Goal: Task Accomplishment & Management: Use online tool/utility

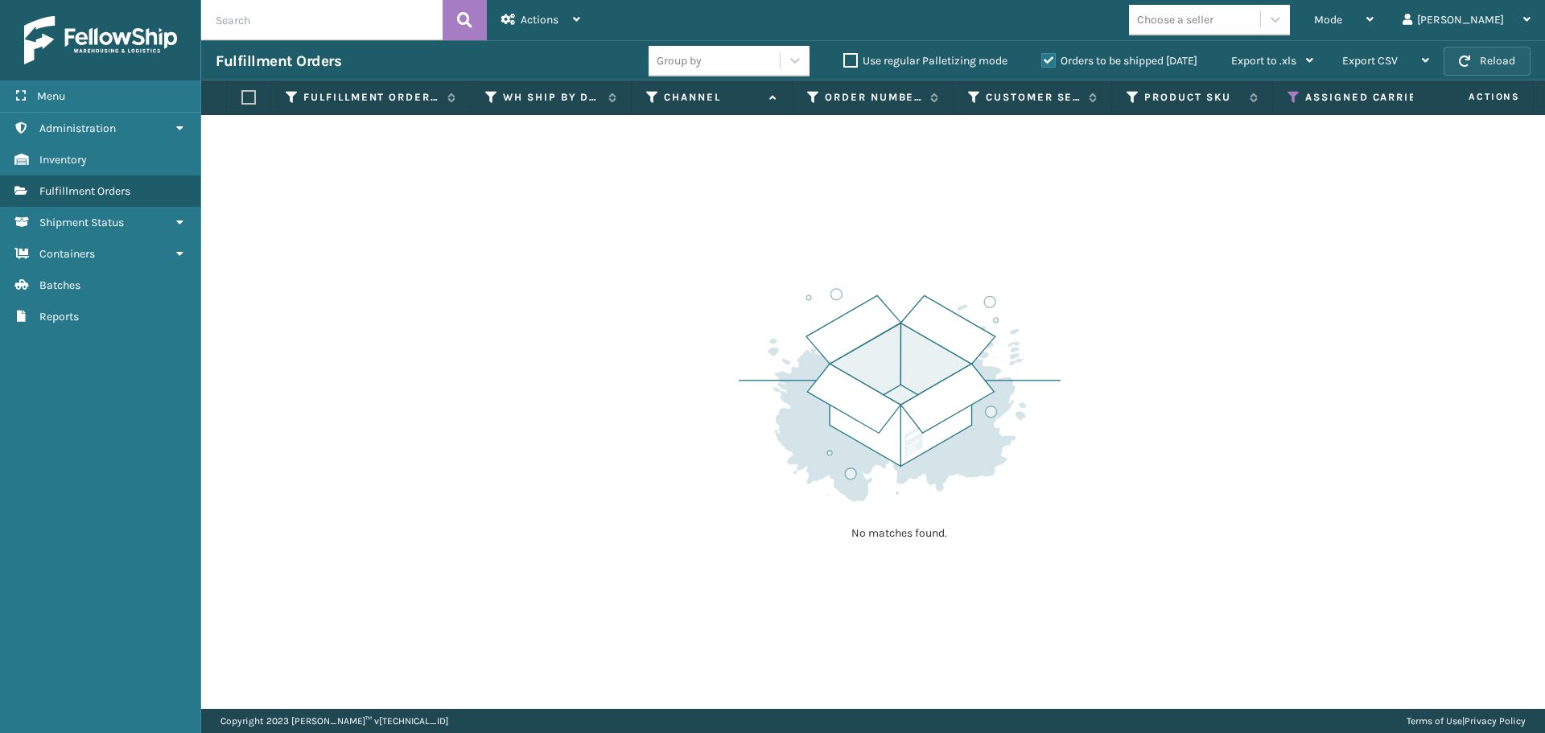
click at [1487, 50] on button "Reload" at bounding box center [1487, 61] width 87 height 29
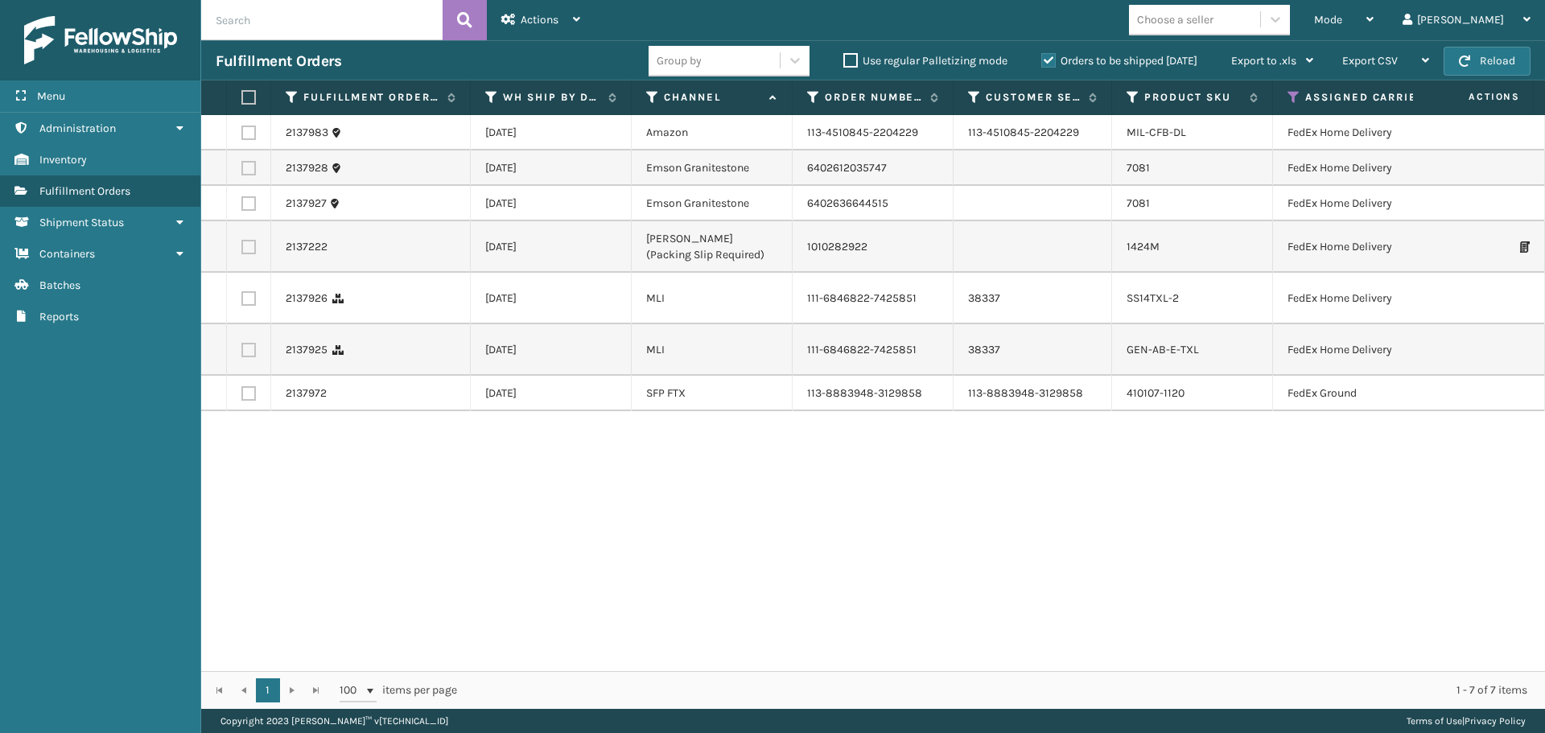
click at [1487, 50] on button "Reload" at bounding box center [1487, 61] width 87 height 29
click at [1295, 95] on icon at bounding box center [1294, 97] width 13 height 14
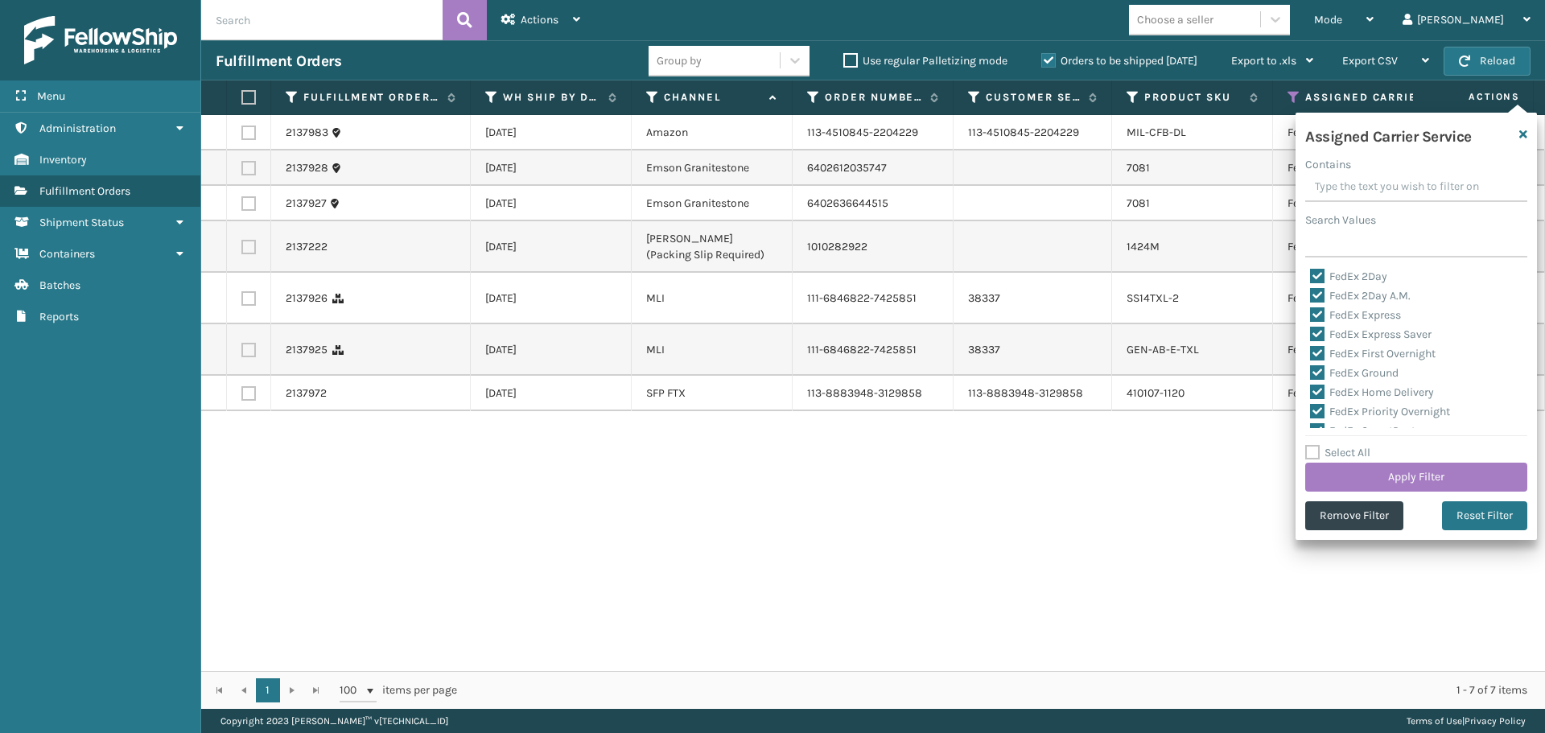
click at [1313, 447] on label "Select All" at bounding box center [1337, 453] width 65 height 14
click at [1313, 445] on input "Select All" at bounding box center [1425, 444] width 241 height 2
checkbox input "true"
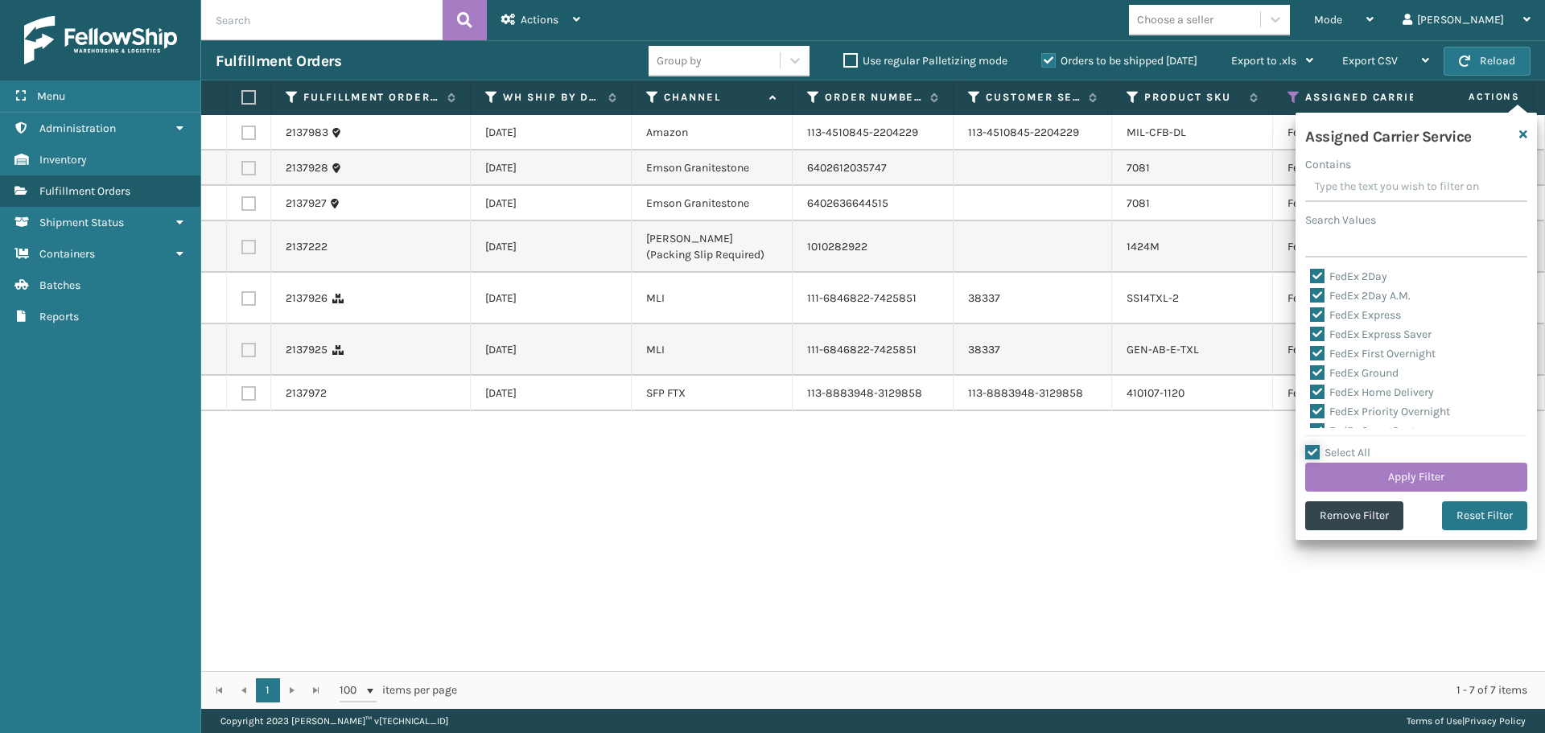
checkbox input "true"
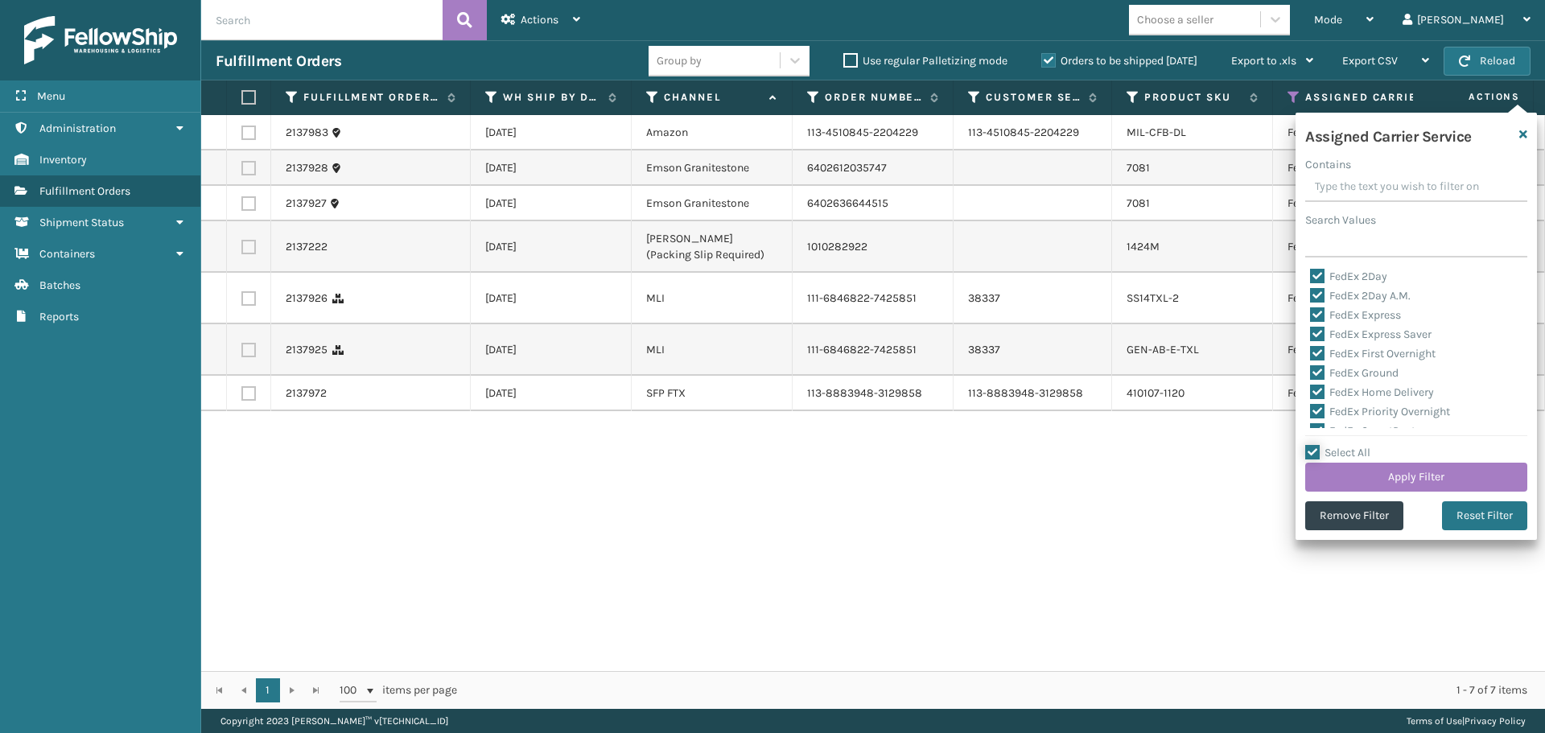
checkbox input "true"
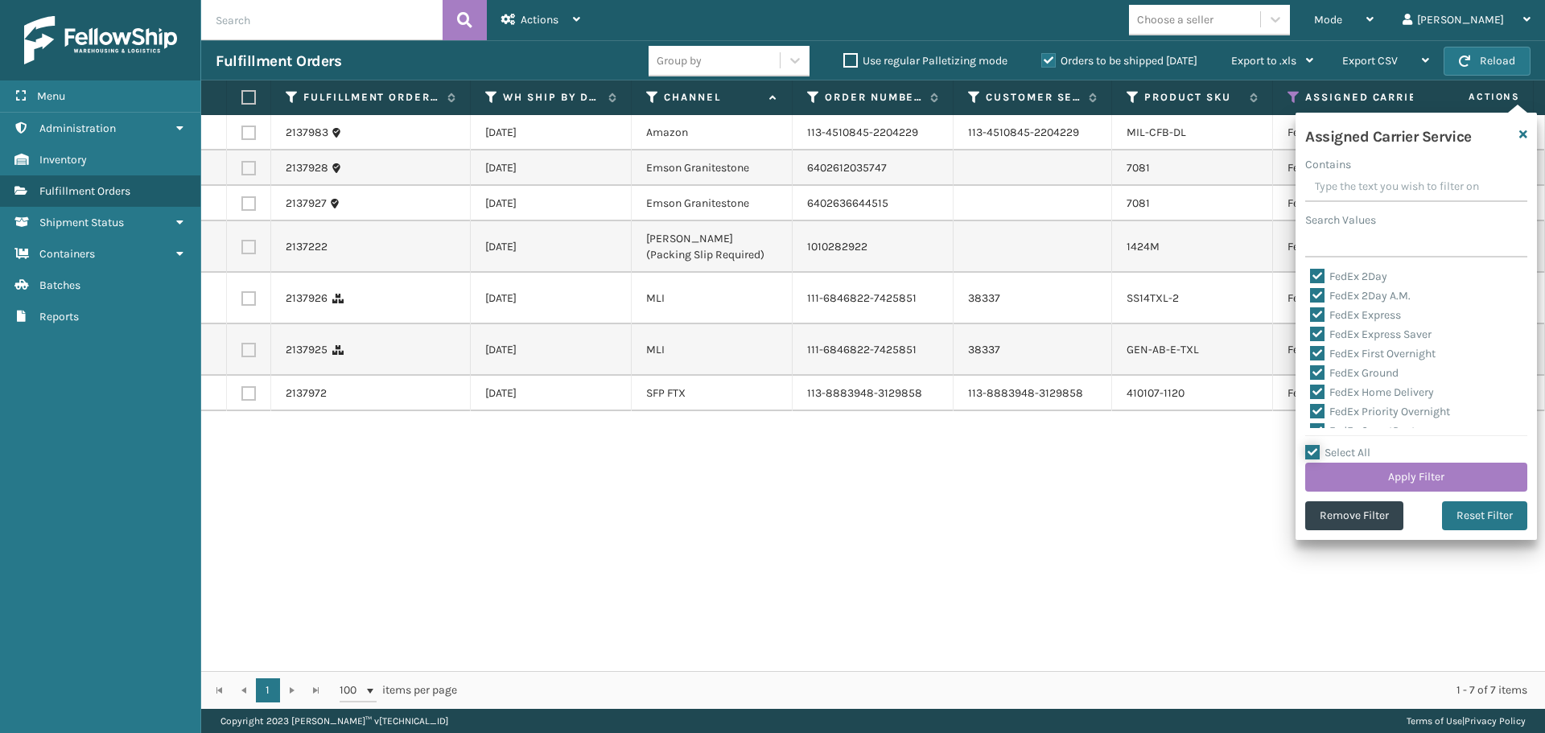
checkbox input "true"
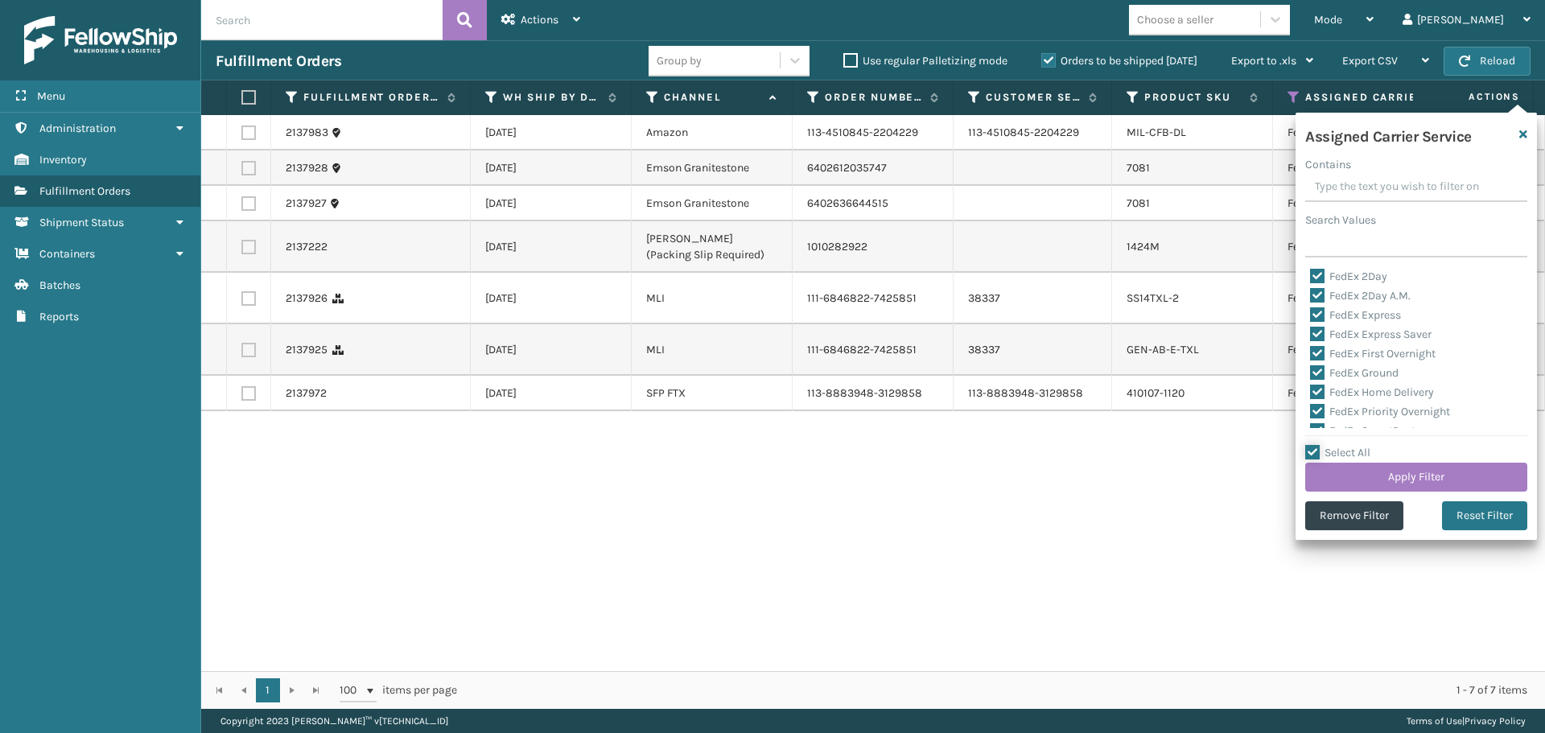
checkbox input "true"
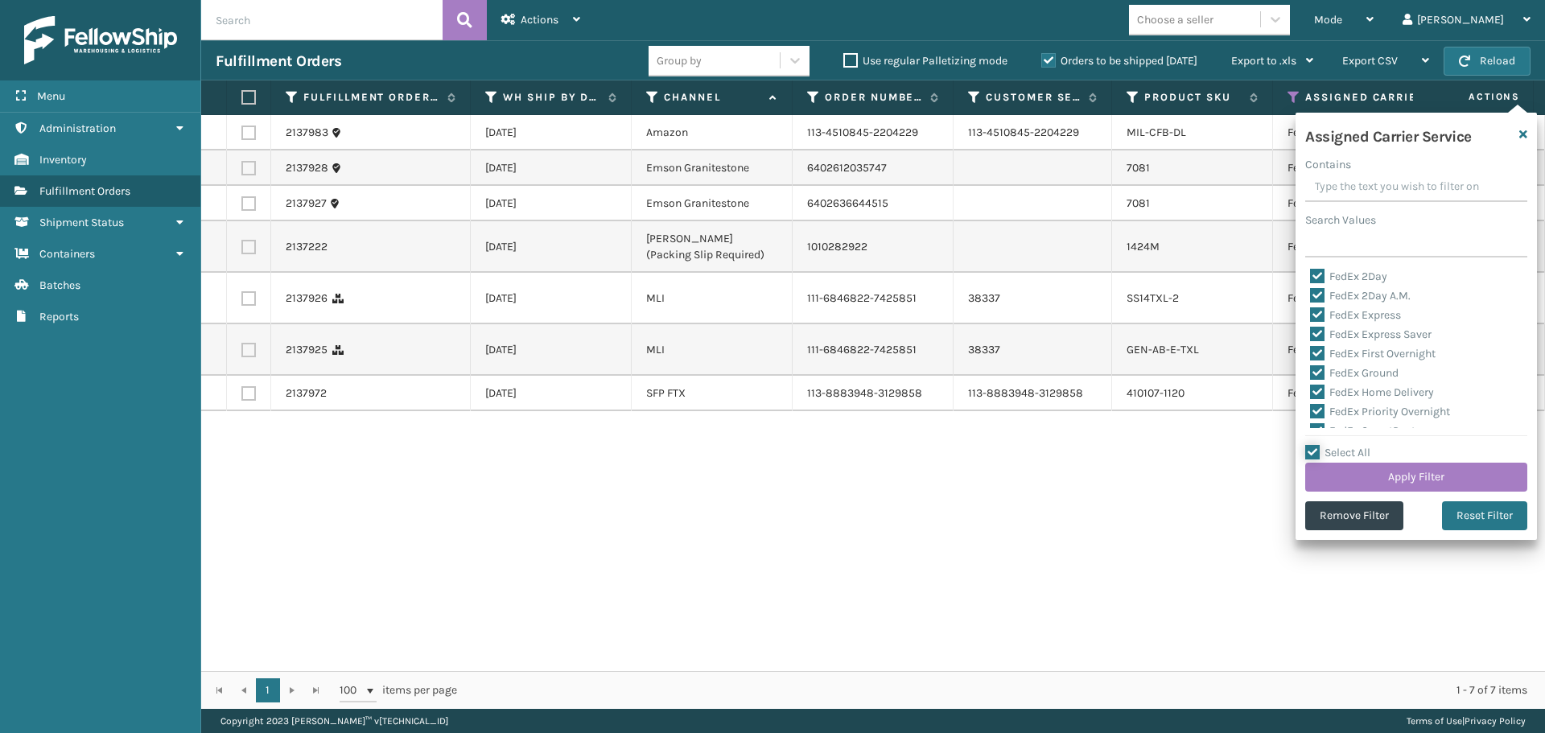
checkbox input "true"
click at [1319, 348] on label "LTL" at bounding box center [1327, 347] width 35 height 14
click at [1311, 348] on input "LTL" at bounding box center [1310, 343] width 1 height 10
checkbox input "false"
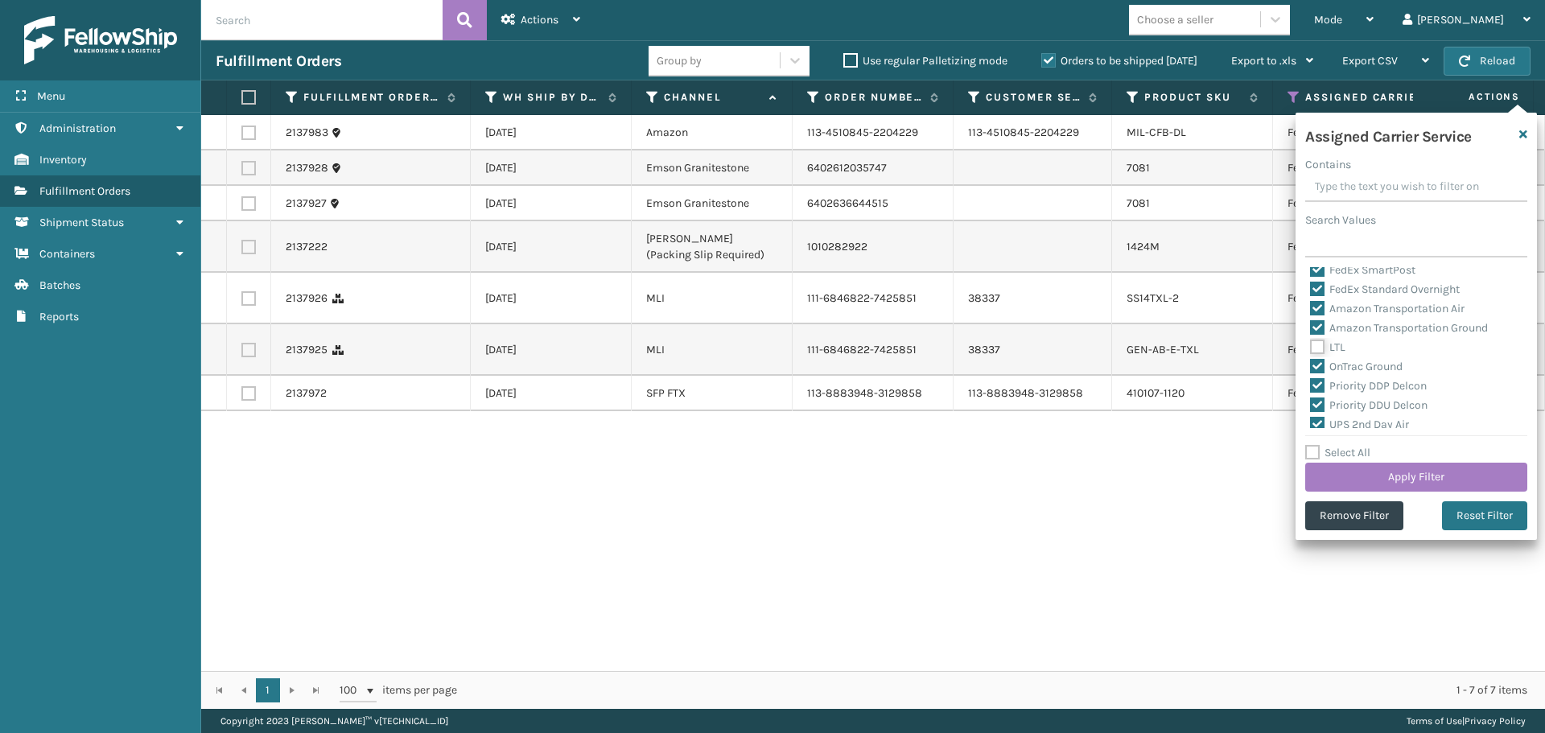
checkbox input "false"
click at [1388, 472] on button "Apply Filter" at bounding box center [1416, 477] width 222 height 29
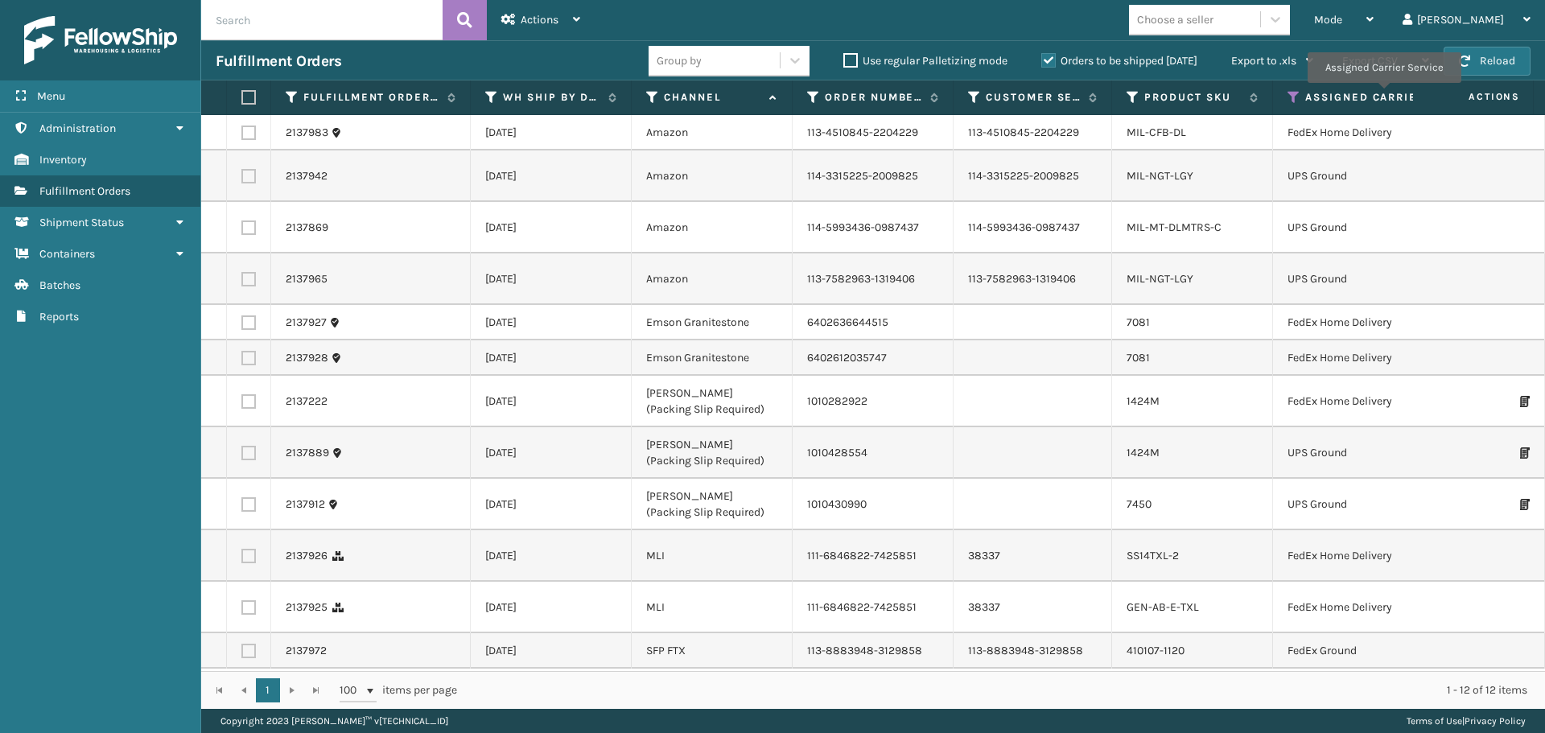
click at [1384, 94] on label "Assigned Carrier Service" at bounding box center [1413, 97] width 216 height 14
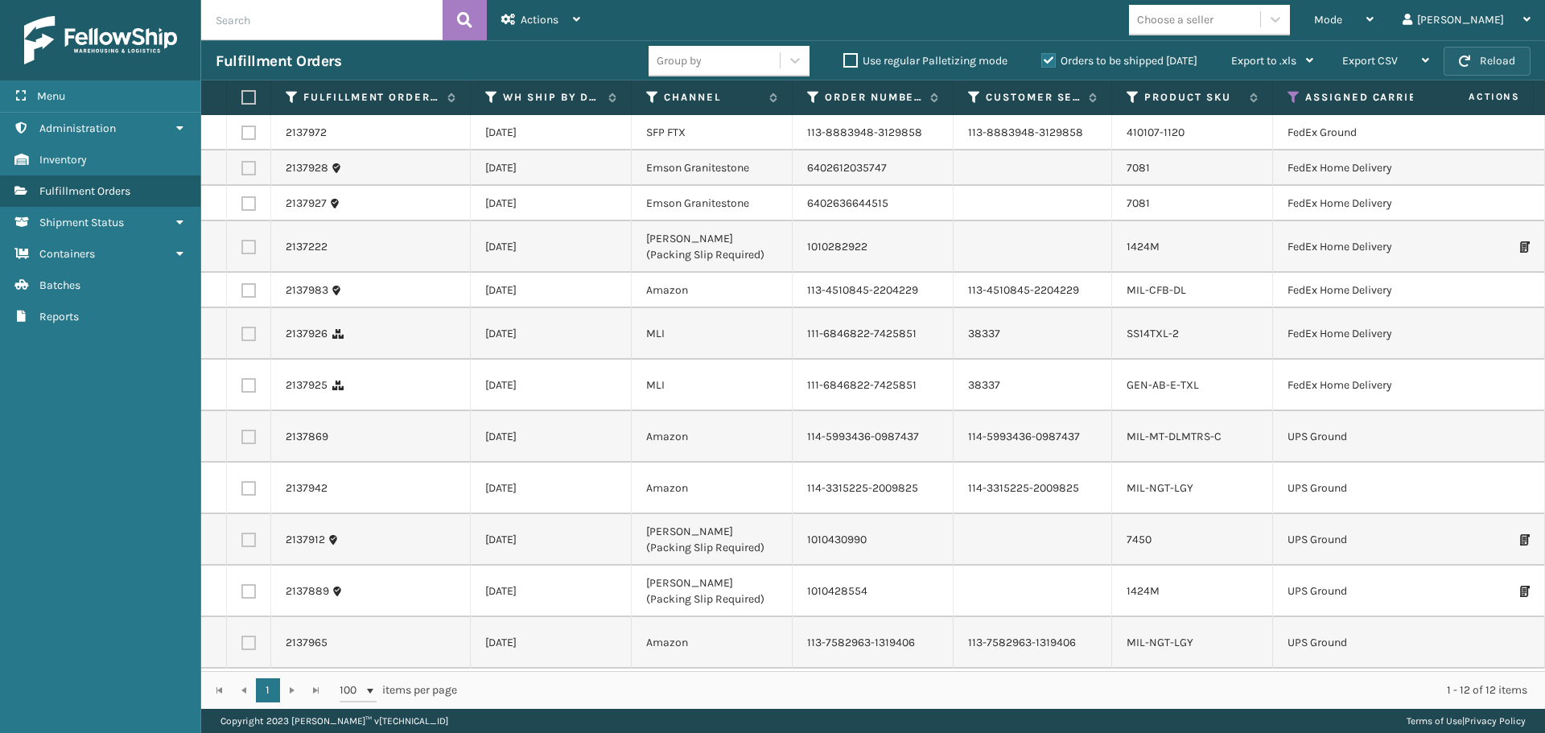
click at [1496, 63] on button "Reload" at bounding box center [1487, 61] width 87 height 29
click at [1490, 64] on button "Reload" at bounding box center [1487, 61] width 87 height 29
click at [241, 133] on label at bounding box center [248, 133] width 14 height 14
click at [241, 133] on input "checkbox" at bounding box center [241, 131] width 1 height 10
checkbox input "true"
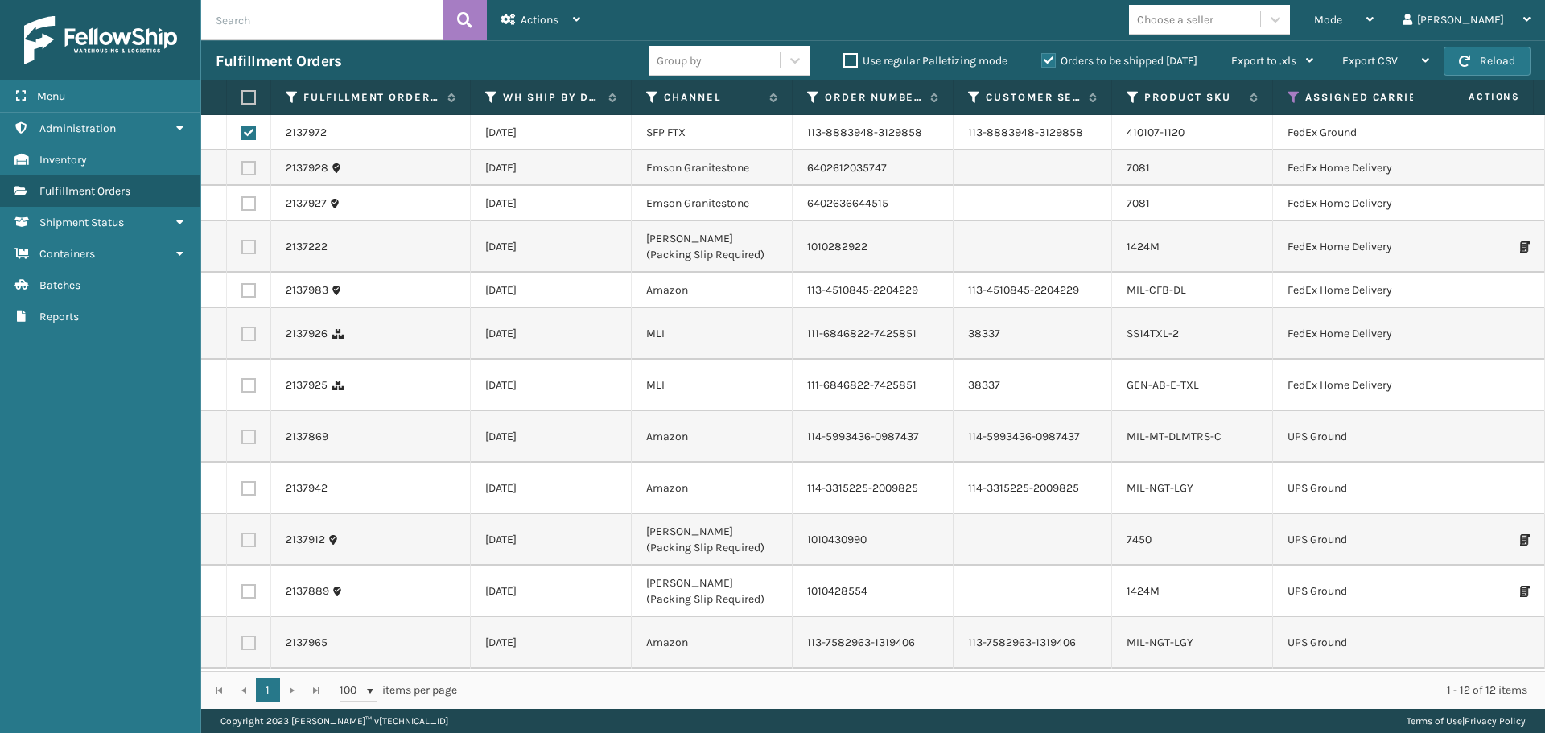
click at [245, 166] on label at bounding box center [248, 168] width 14 height 14
click at [242, 166] on input "checkbox" at bounding box center [241, 166] width 1 height 10
checkbox input "true"
click at [250, 198] on label at bounding box center [248, 203] width 14 height 14
click at [242, 198] on input "checkbox" at bounding box center [241, 201] width 1 height 10
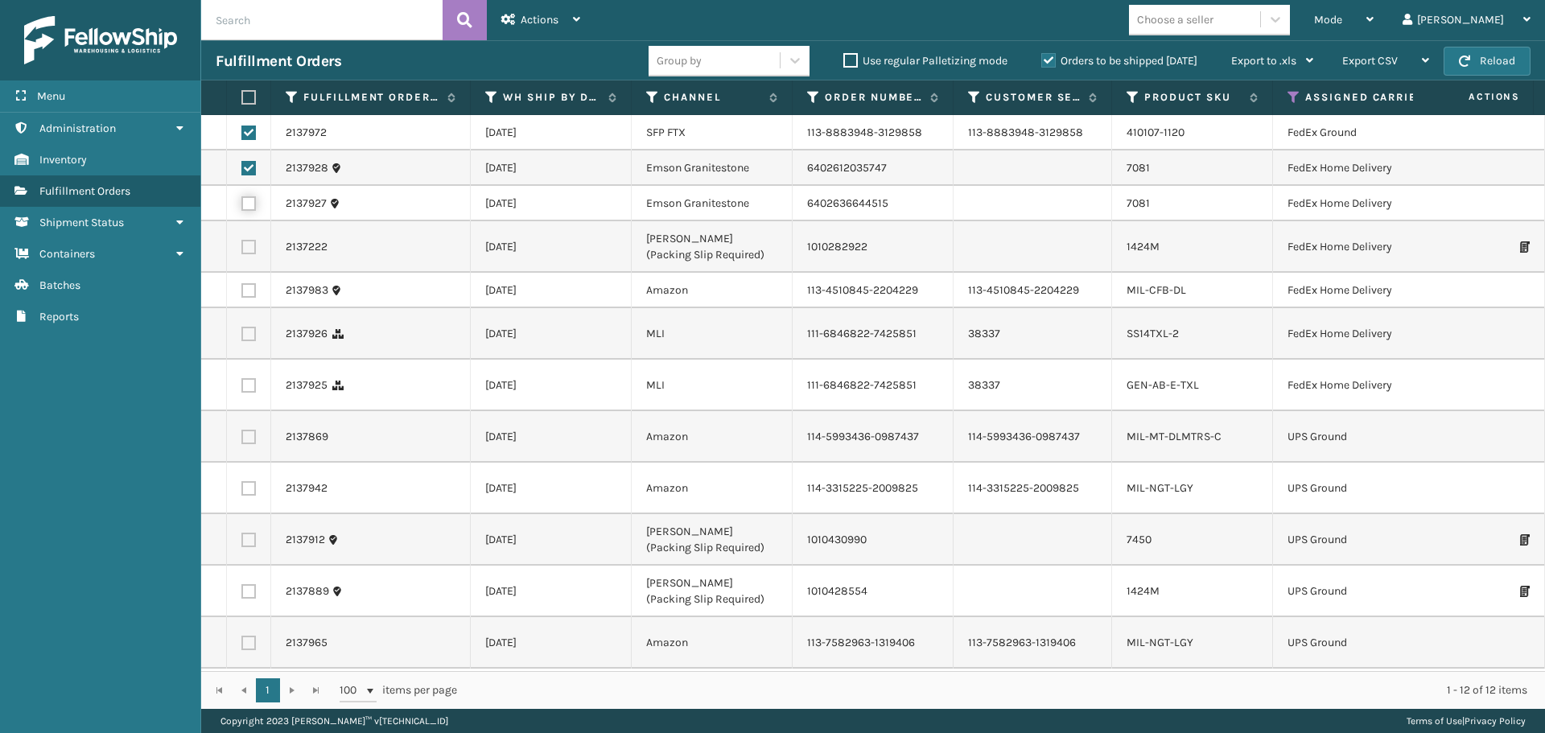
checkbox input "true"
click at [237, 257] on td at bounding box center [249, 247] width 44 height 52
click at [245, 251] on label at bounding box center [248, 247] width 14 height 14
click at [242, 250] on input "checkbox" at bounding box center [241, 245] width 1 height 10
checkbox input "true"
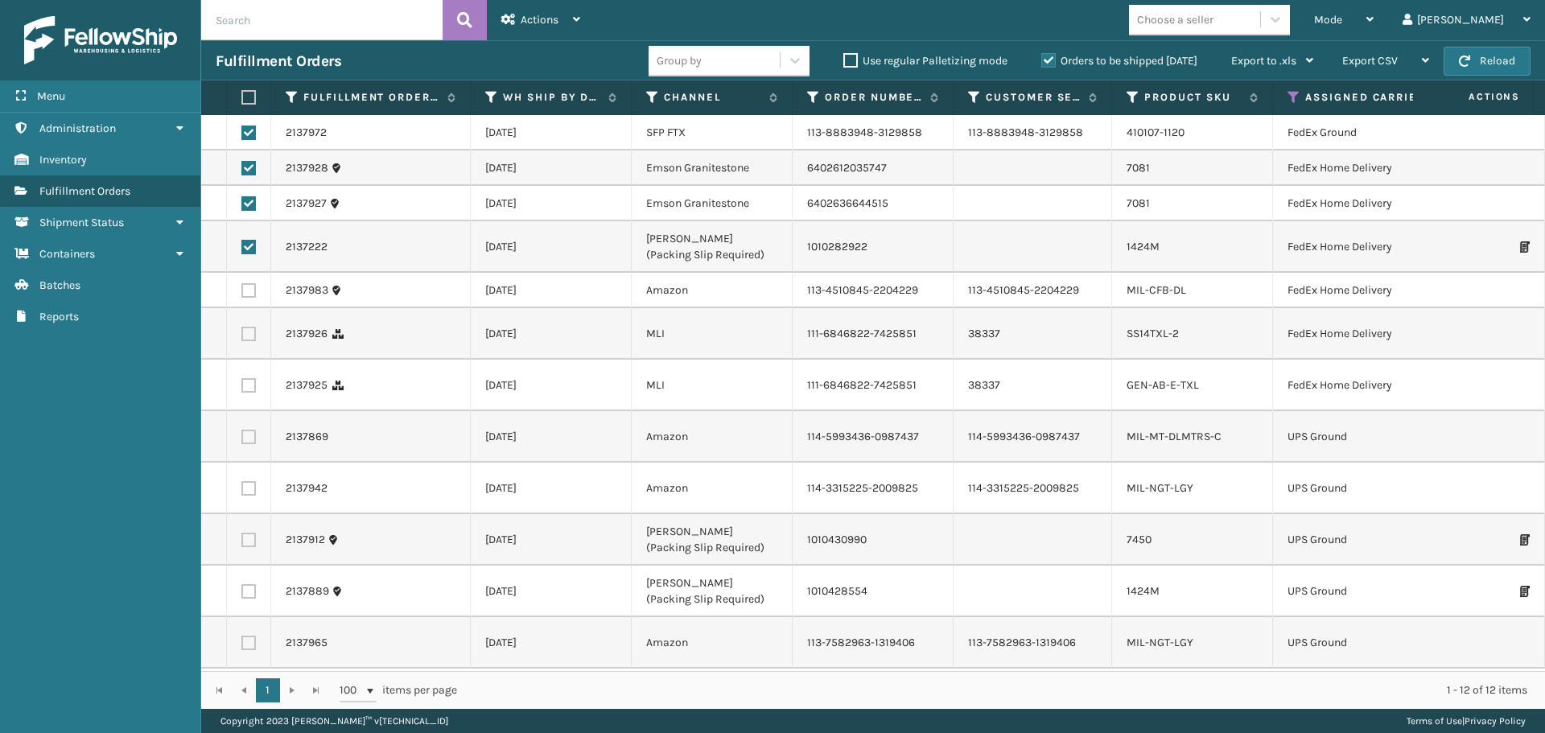
click at [250, 290] on label at bounding box center [248, 290] width 14 height 14
click at [242, 290] on input "checkbox" at bounding box center [241, 288] width 1 height 10
checkbox input "true"
click at [251, 341] on label at bounding box center [248, 334] width 14 height 14
click at [242, 337] on input "checkbox" at bounding box center [241, 332] width 1 height 10
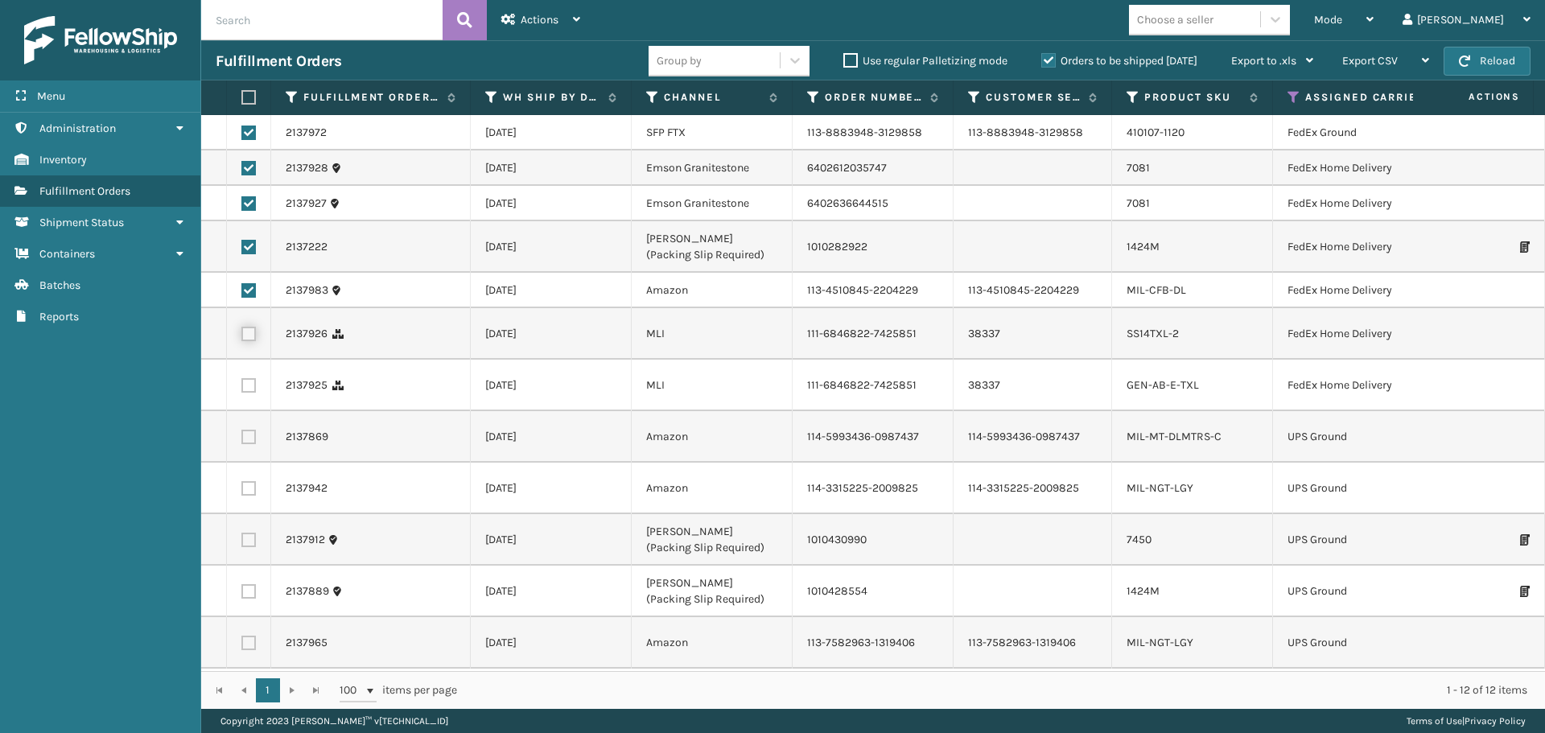
checkbox input "true"
drag, startPoint x: 250, startPoint y: 411, endPoint x: 252, endPoint y: 341, distance: 70.0
click at [249, 393] on label at bounding box center [248, 385] width 14 height 14
click at [242, 389] on input "checkbox" at bounding box center [241, 383] width 1 height 10
checkbox input "true"
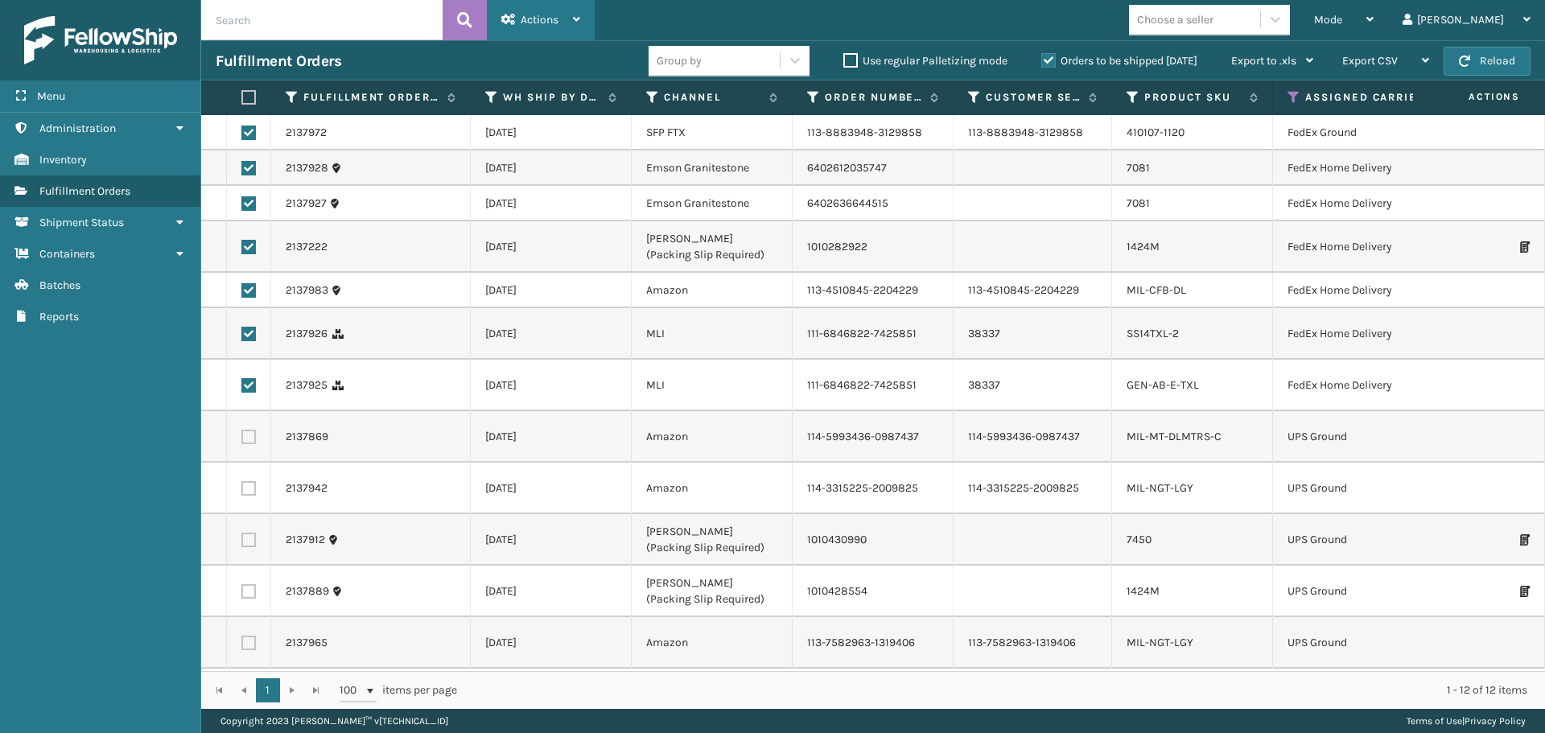
click at [551, 23] on span "Actions" at bounding box center [540, 20] width 38 height 14
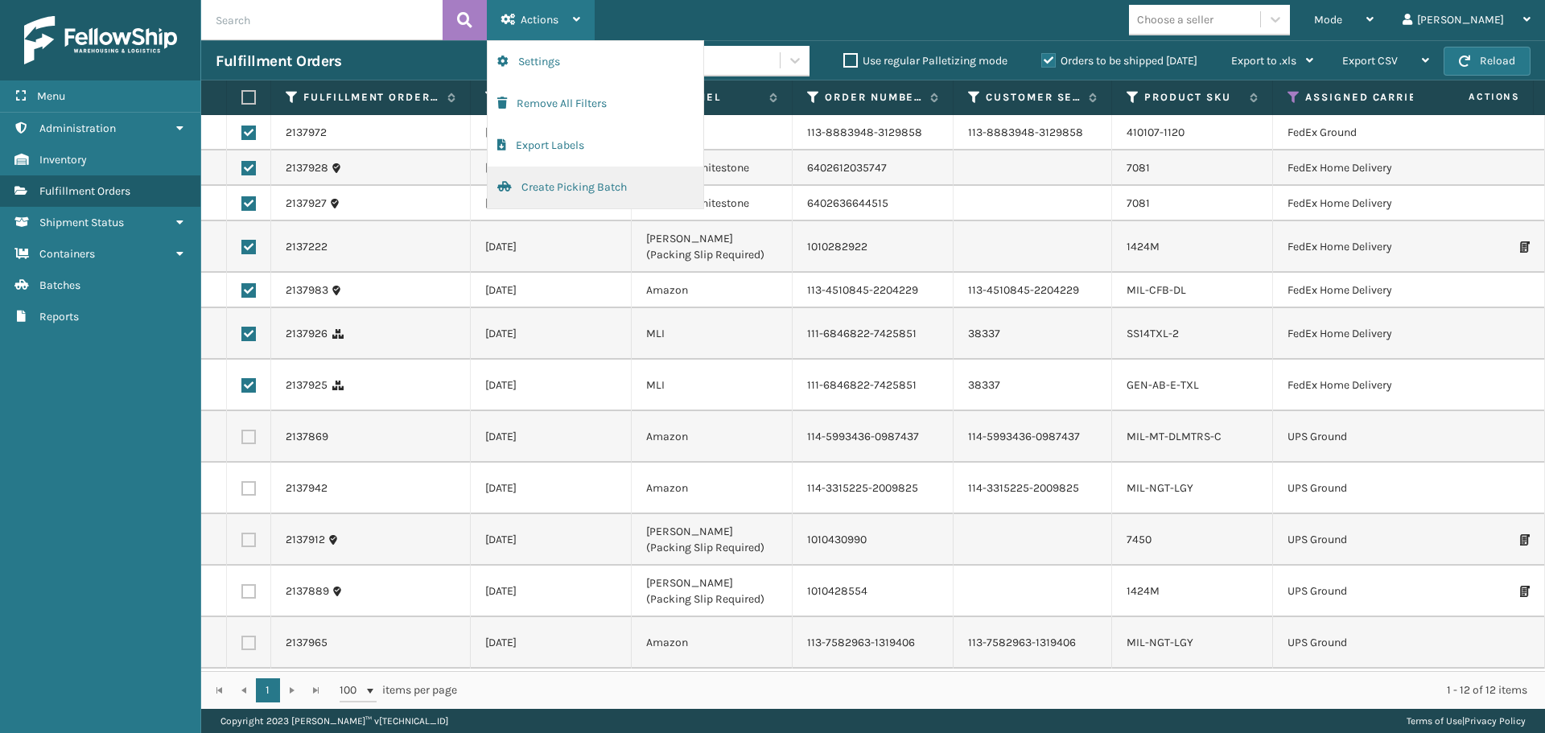
click at [610, 188] on button "Create Picking Batch" at bounding box center [596, 188] width 216 height 42
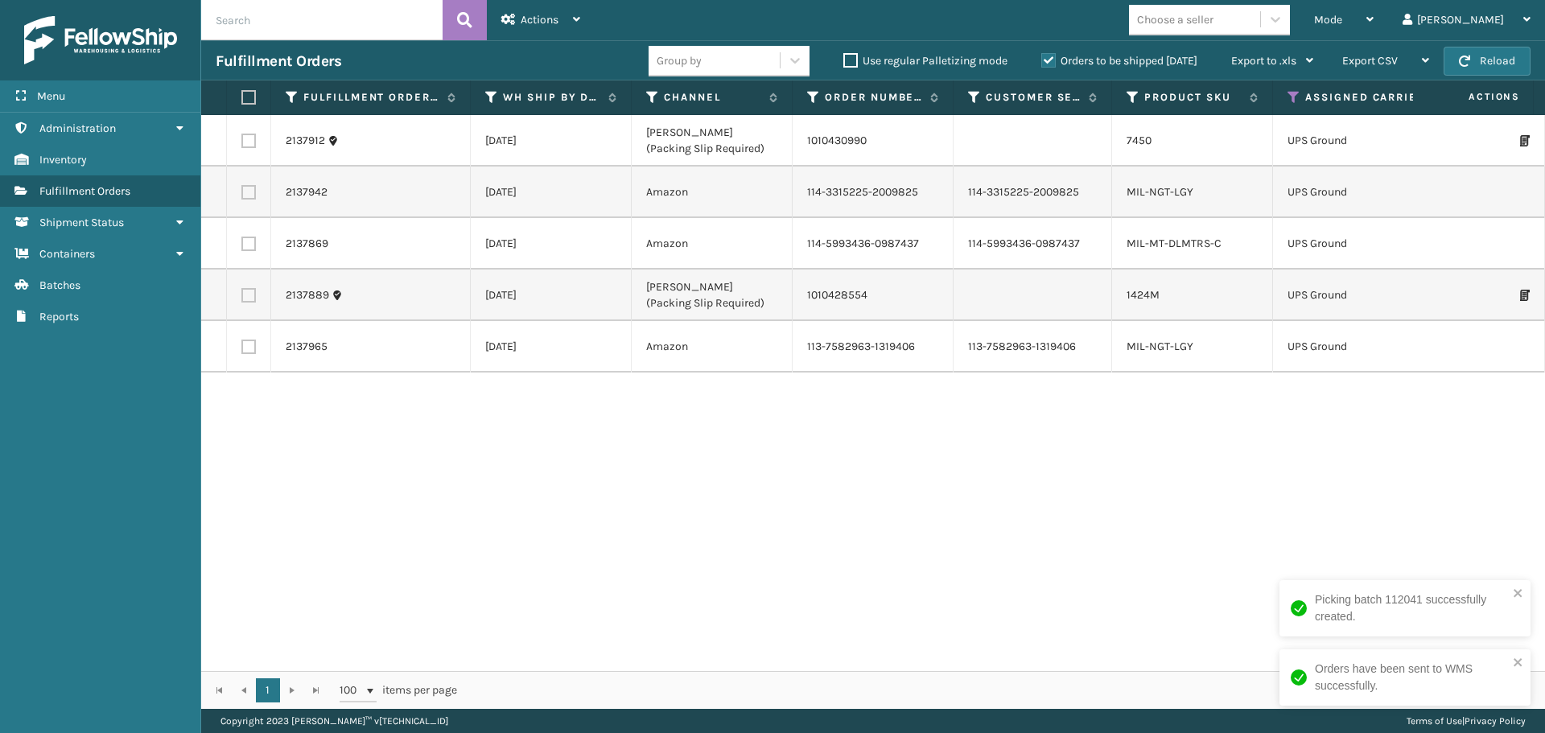
click at [244, 101] on label at bounding box center [246, 97] width 10 height 14
click at [242, 101] on input "checkbox" at bounding box center [241, 98] width 1 height 10
checkbox input "true"
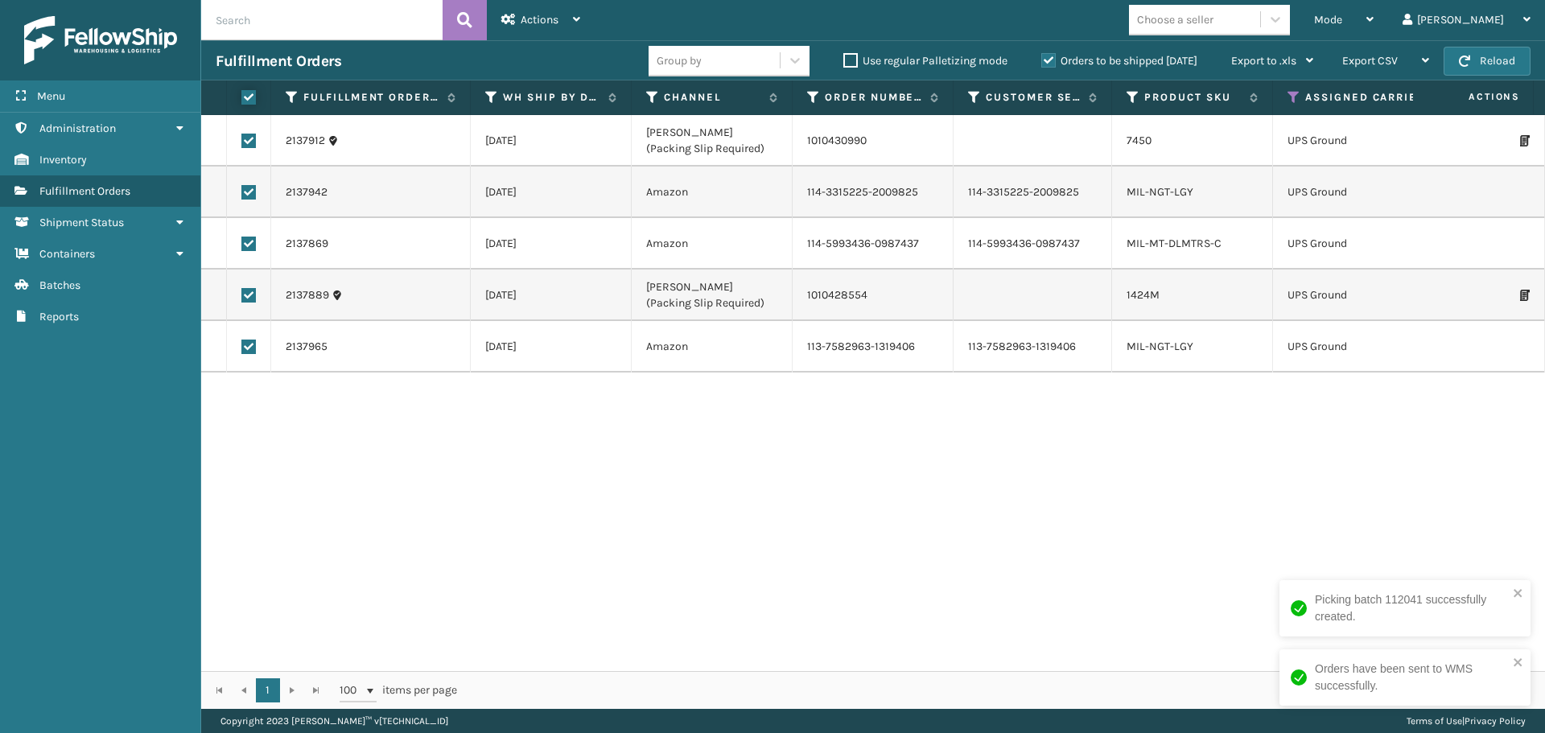
checkbox input "true"
click at [530, 24] on span "Actions" at bounding box center [540, 20] width 38 height 14
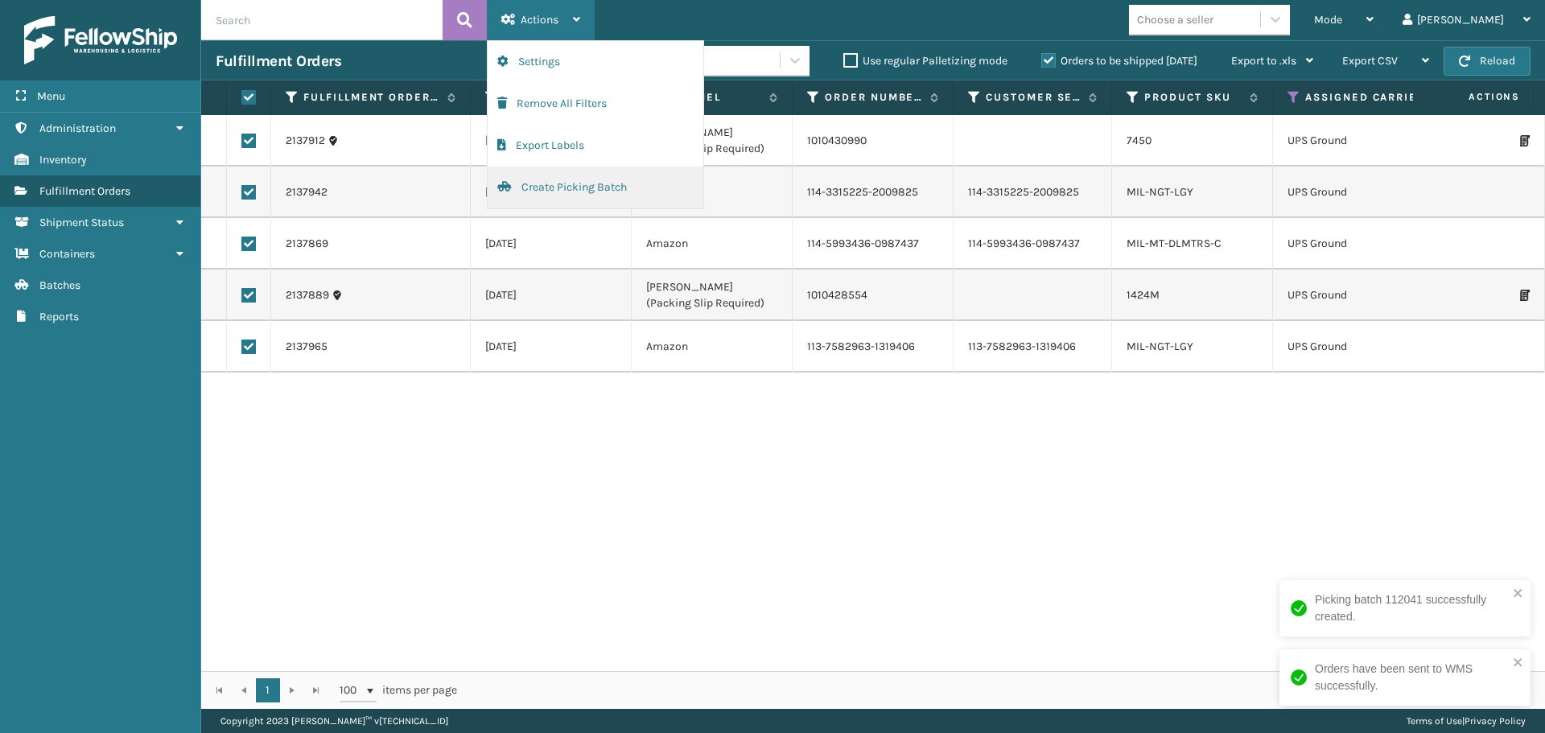
click at [526, 188] on button "Create Picking Batch" at bounding box center [596, 188] width 216 height 42
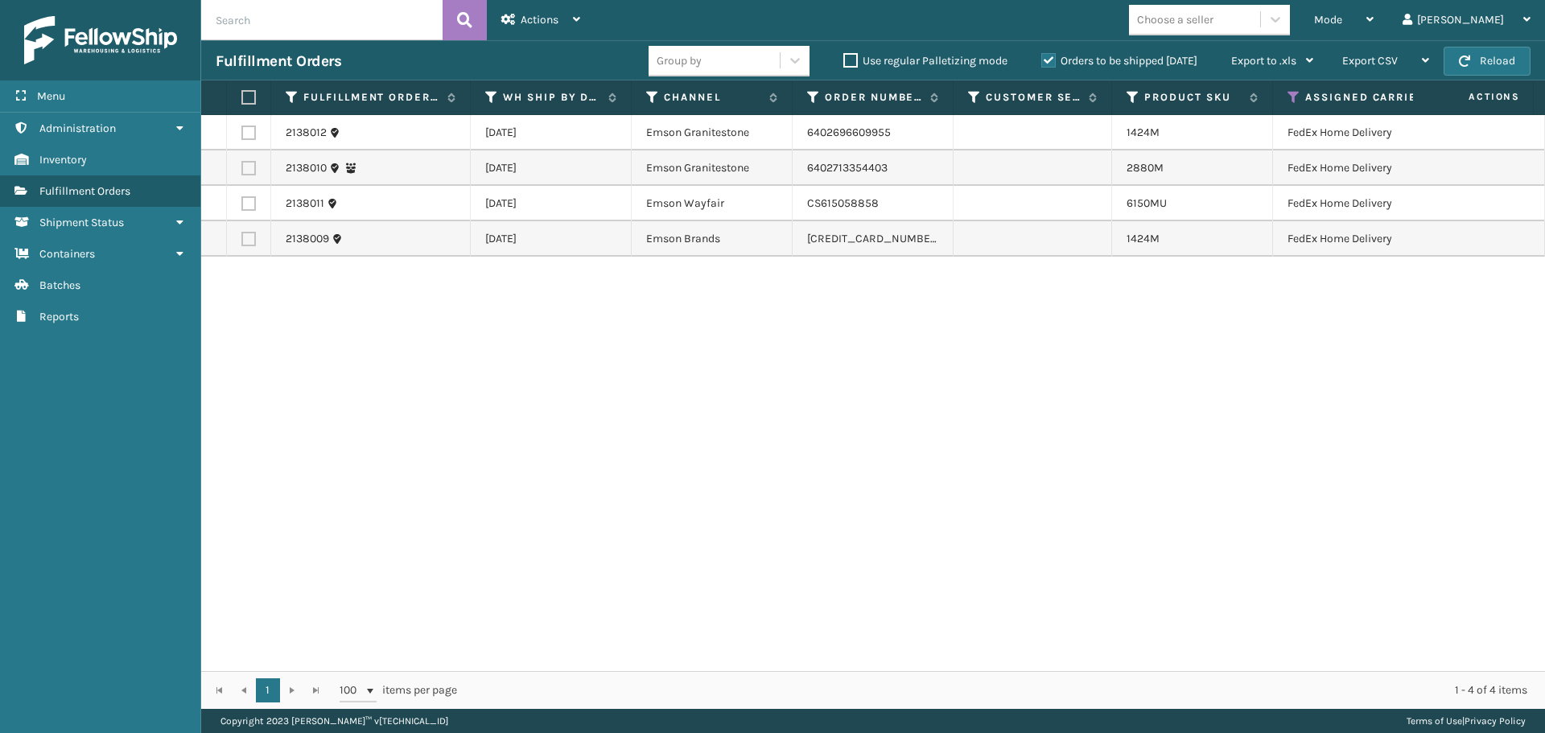
click at [241, 97] on th at bounding box center [249, 97] width 44 height 35
click at [249, 97] on label at bounding box center [246, 97] width 10 height 14
click at [242, 97] on input "checkbox" at bounding box center [241, 98] width 1 height 10
checkbox input "true"
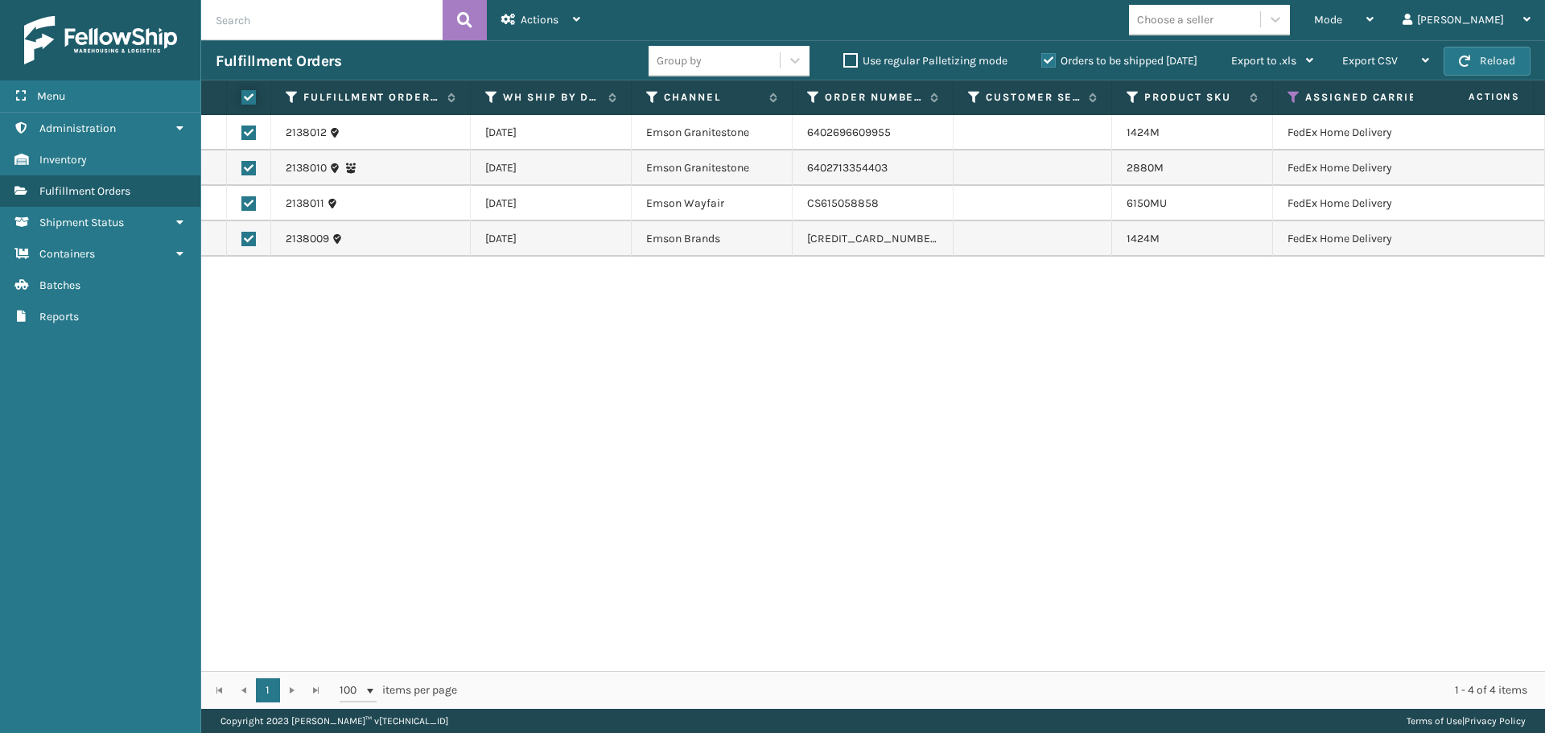
checkbox input "true"
click at [537, 26] on span "Actions" at bounding box center [540, 20] width 38 height 14
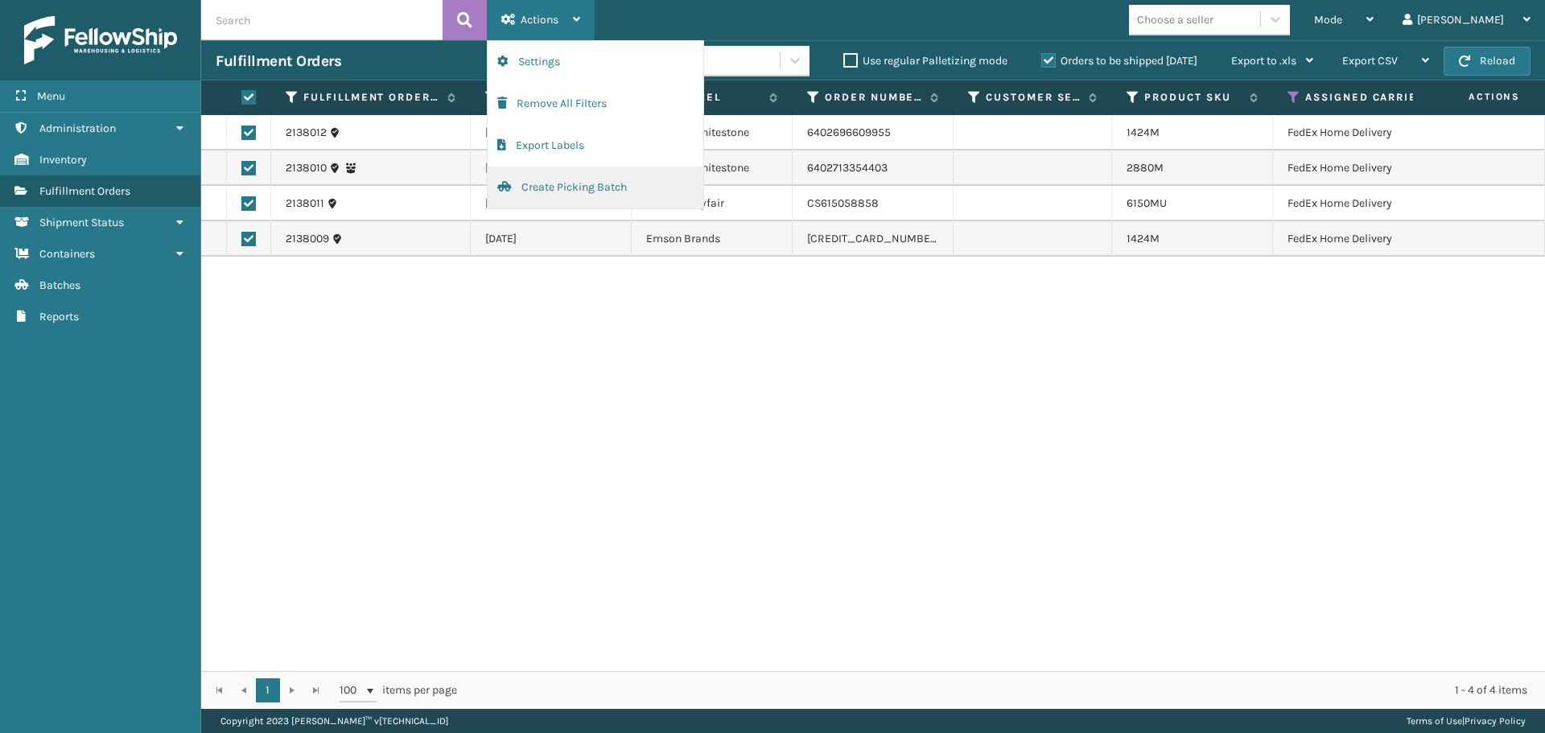
click at [538, 184] on button "Create Picking Batch" at bounding box center [596, 188] width 216 height 42
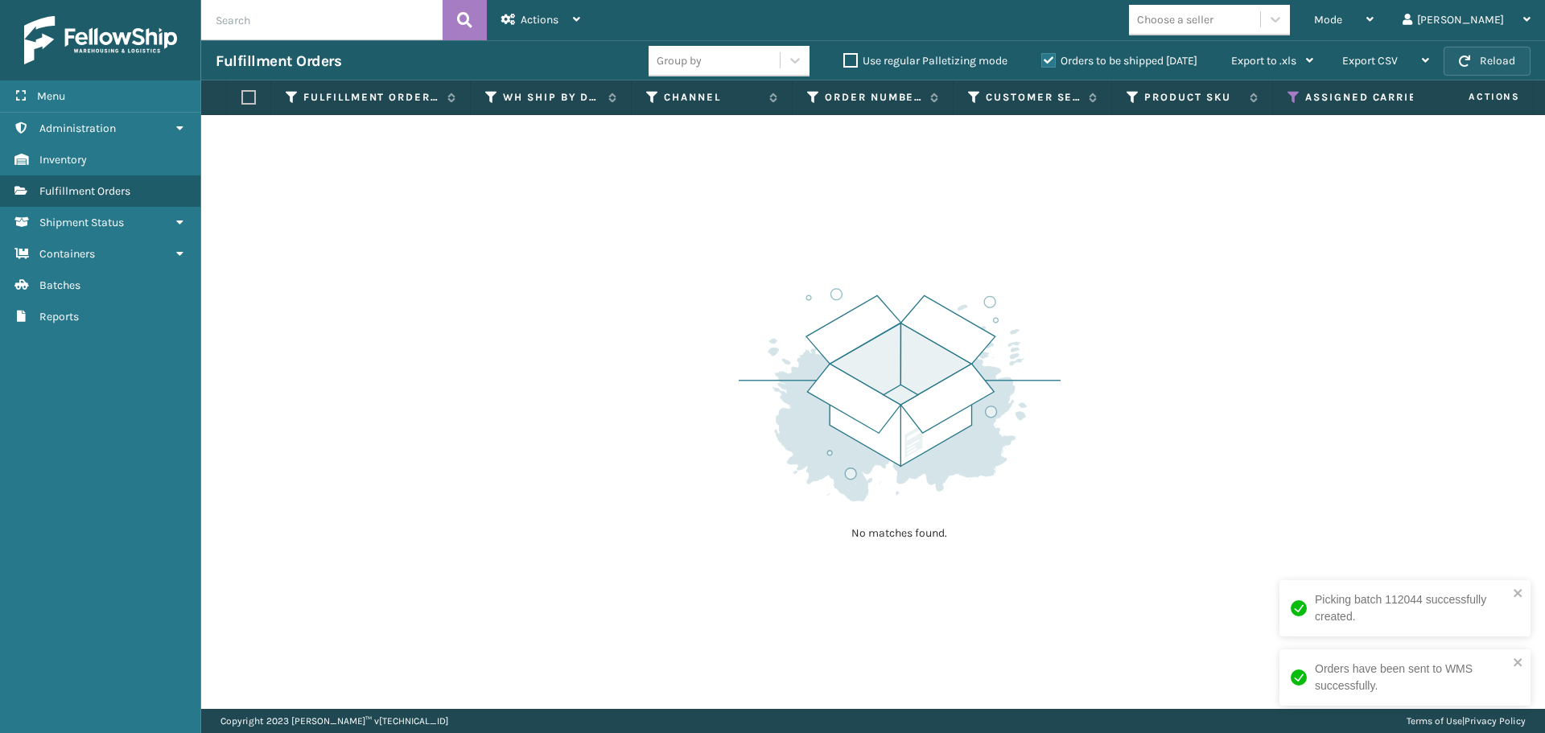
click at [1515, 56] on button "Reload" at bounding box center [1487, 61] width 87 height 29
click at [1477, 58] on button "Reload" at bounding box center [1487, 61] width 87 height 29
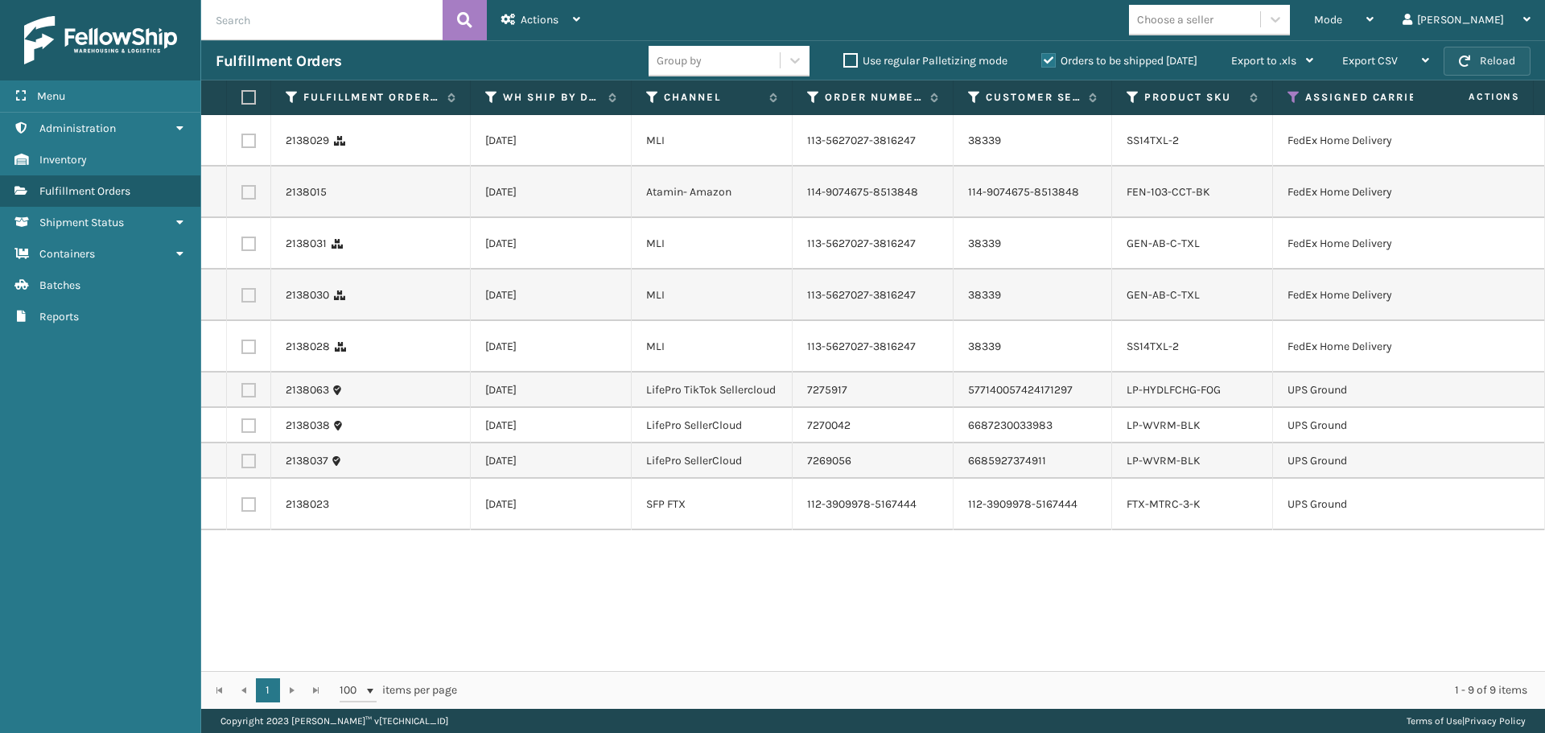
click at [1477, 58] on button "Reload" at bounding box center [1487, 61] width 87 height 29
click at [1467, 50] on button "Reload" at bounding box center [1487, 61] width 87 height 29
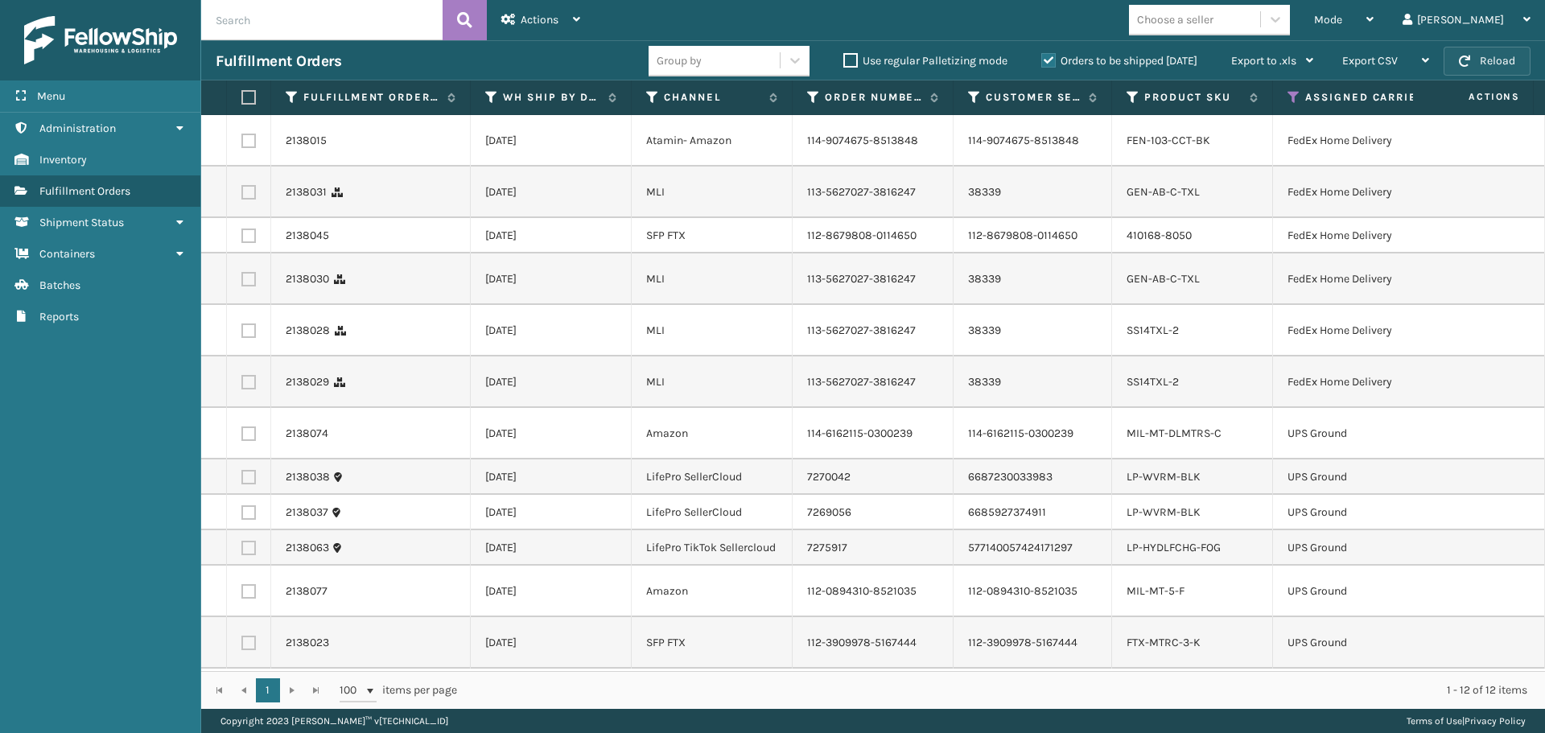
click at [1475, 56] on button "Reload" at bounding box center [1487, 61] width 87 height 29
click at [1478, 56] on button "Reload" at bounding box center [1487, 61] width 87 height 29
click at [1466, 70] on button "Reload" at bounding box center [1487, 61] width 87 height 29
click at [253, 143] on label at bounding box center [248, 141] width 14 height 14
click at [242, 143] on input "checkbox" at bounding box center [241, 139] width 1 height 10
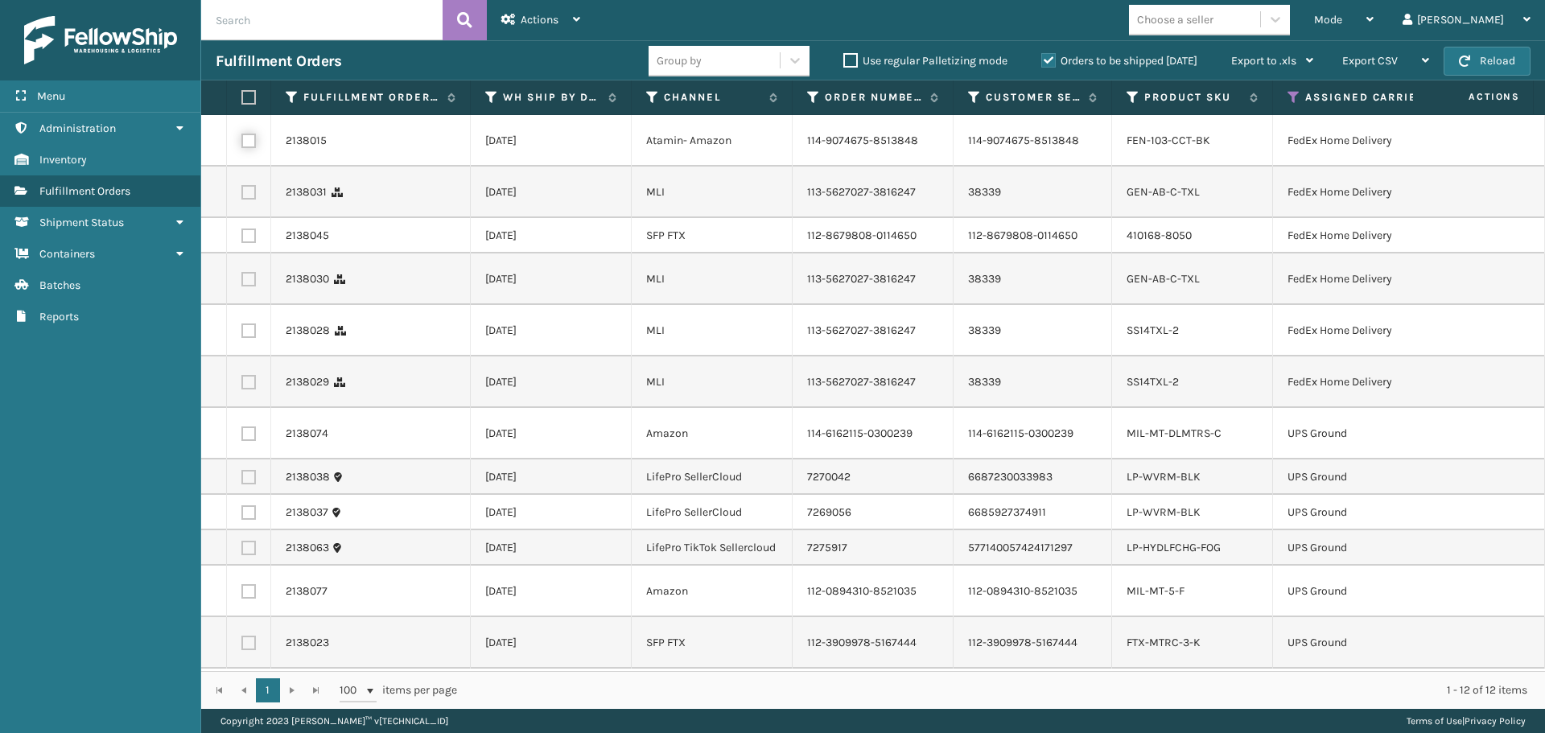
checkbox input "true"
click at [256, 205] on td at bounding box center [249, 193] width 44 height 52
click at [248, 200] on label at bounding box center [248, 192] width 14 height 14
click at [242, 196] on input "checkbox" at bounding box center [241, 190] width 1 height 10
checkbox input "true"
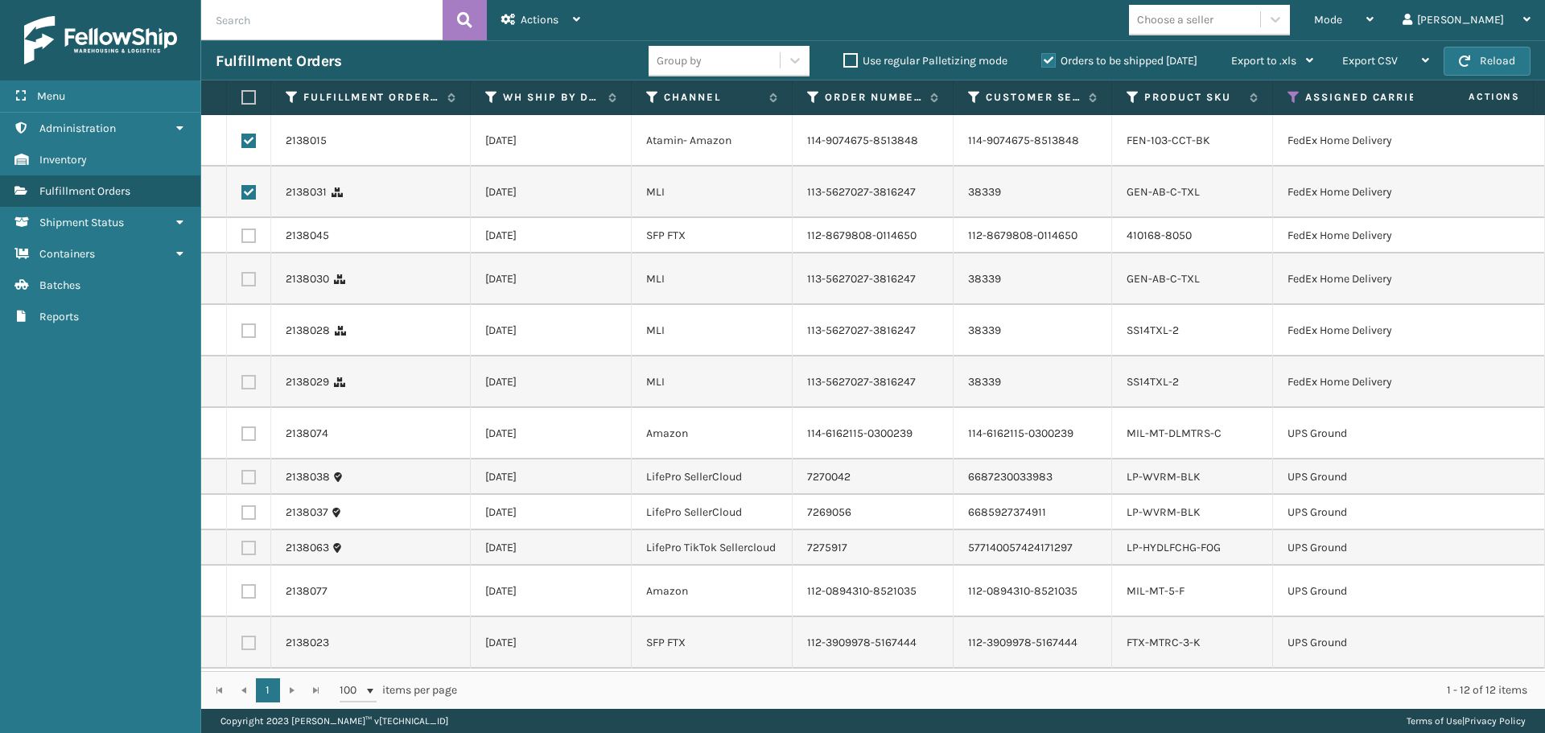
click at [246, 243] on label at bounding box center [248, 236] width 14 height 14
click at [242, 239] on input "checkbox" at bounding box center [241, 234] width 1 height 10
checkbox input "true"
click at [253, 287] on label at bounding box center [248, 279] width 14 height 14
click at [242, 282] on input "checkbox" at bounding box center [241, 277] width 1 height 10
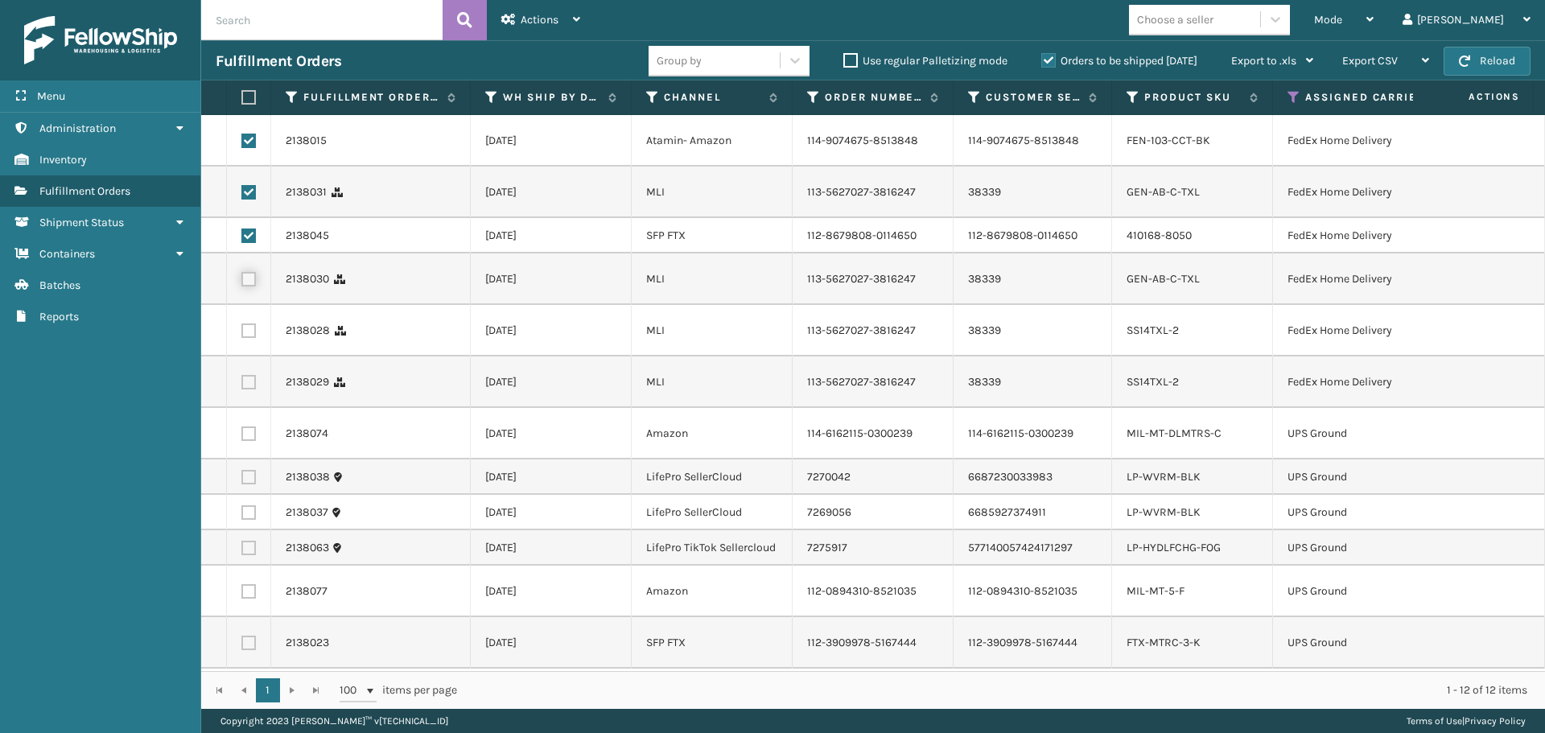
checkbox input "true"
click at [249, 357] on td at bounding box center [249, 331] width 44 height 52
click at [250, 338] on label at bounding box center [248, 331] width 14 height 14
click at [242, 334] on input "checkbox" at bounding box center [241, 329] width 1 height 10
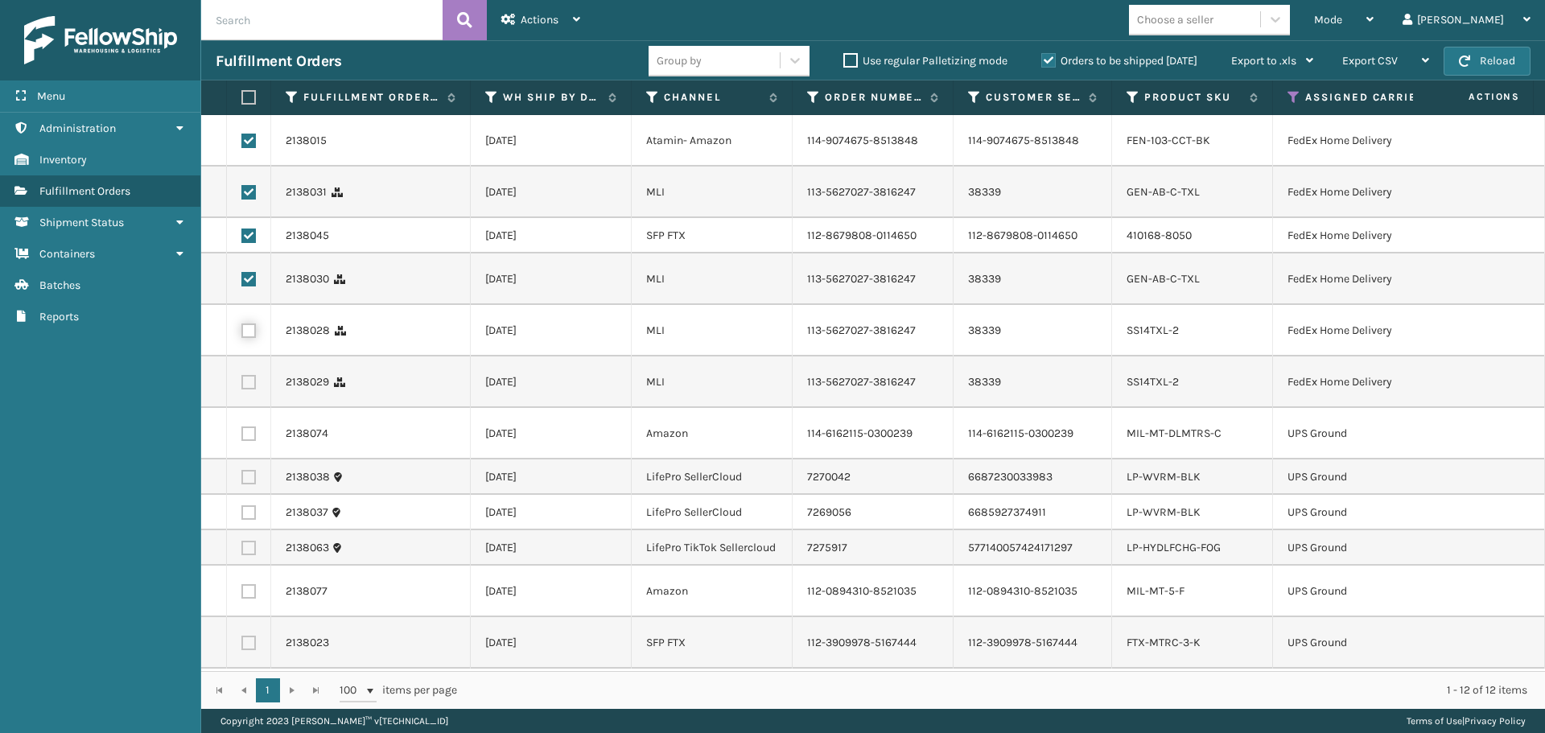
checkbox input "true"
click at [249, 390] on label at bounding box center [248, 382] width 14 height 14
click at [242, 386] on input "checkbox" at bounding box center [241, 380] width 1 height 10
checkbox input "true"
click at [555, 18] on span "Actions" at bounding box center [540, 20] width 38 height 14
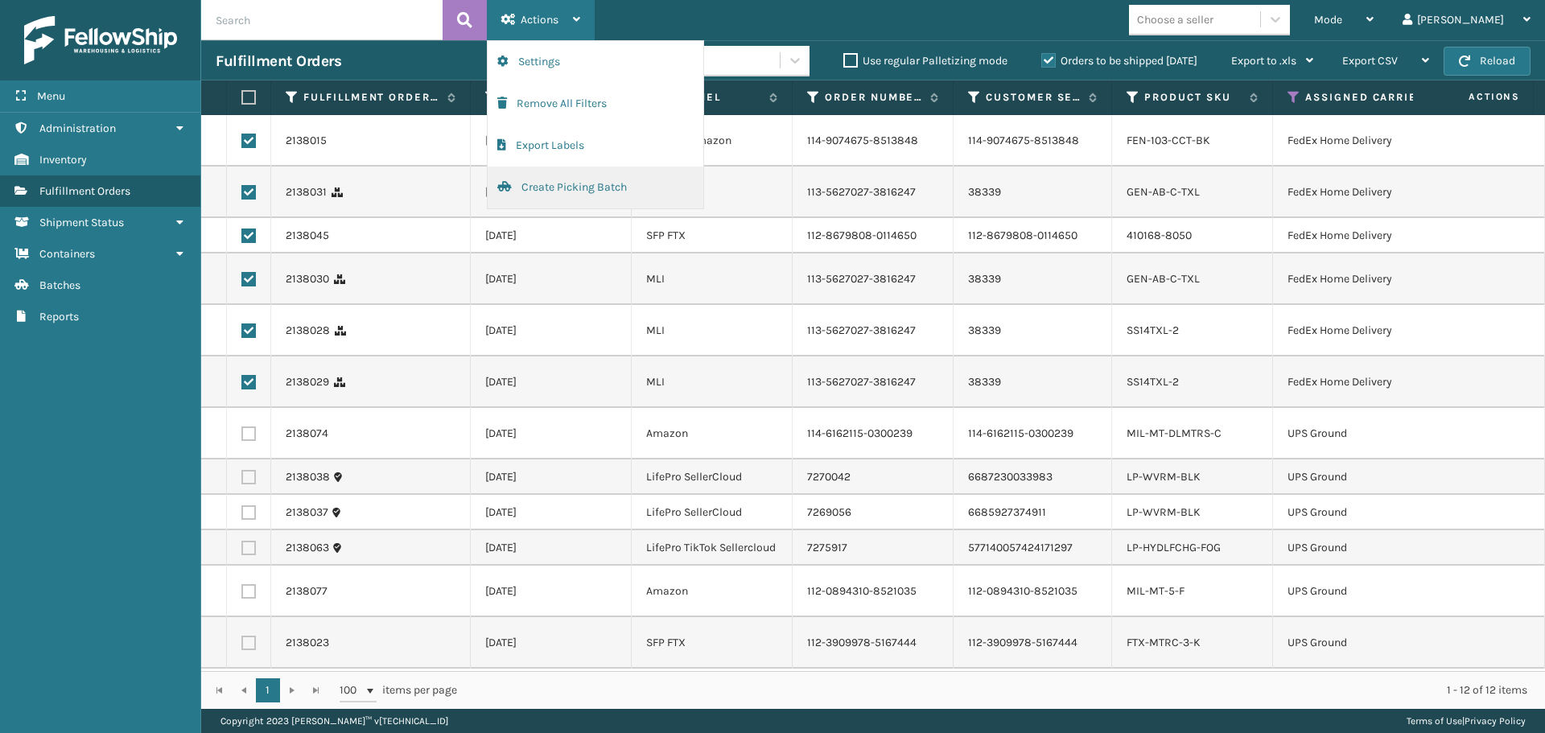
click at [565, 183] on button "Create Picking Batch" at bounding box center [596, 188] width 216 height 42
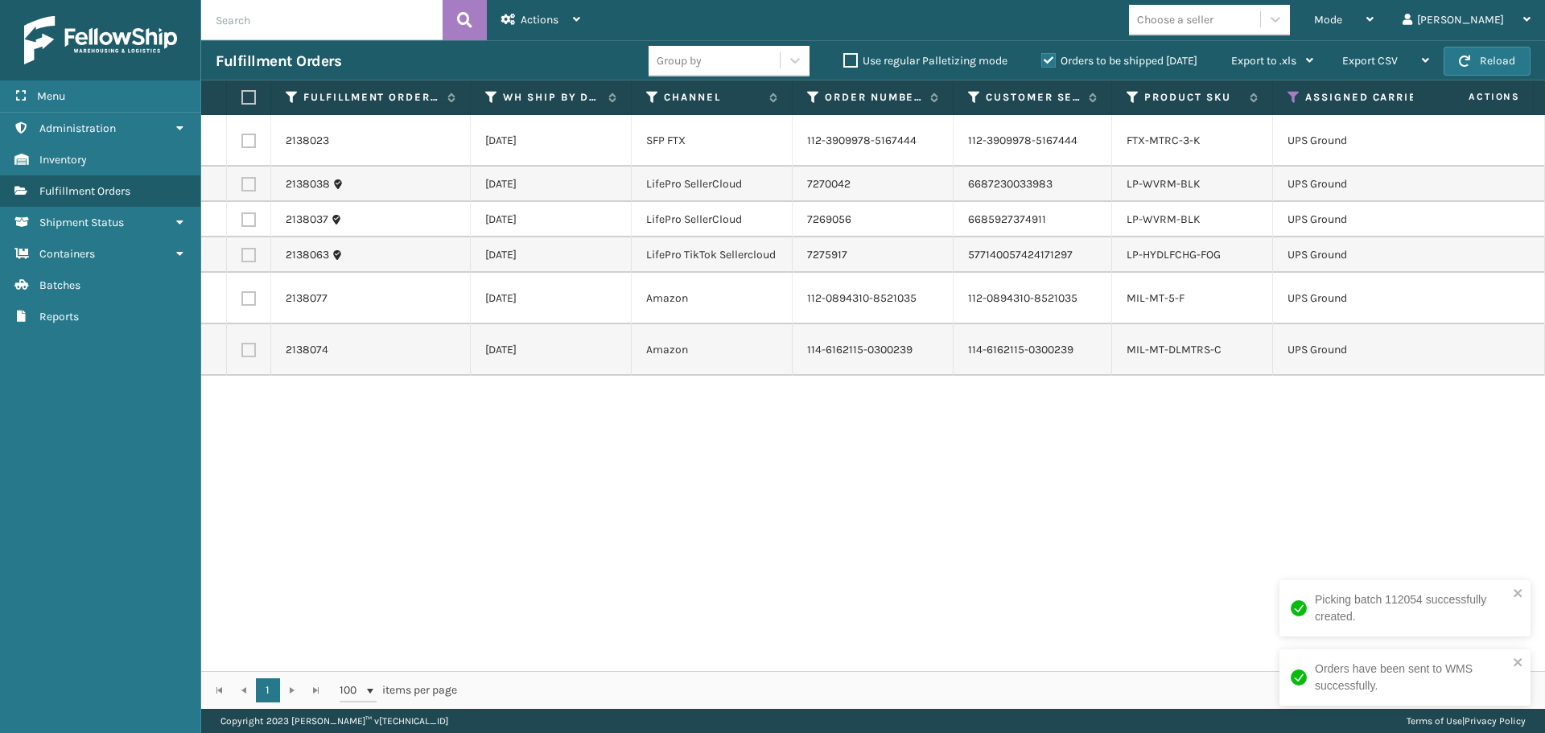
click at [250, 101] on label at bounding box center [246, 97] width 10 height 14
click at [242, 101] on input "checkbox" at bounding box center [241, 98] width 1 height 10
checkbox input "true"
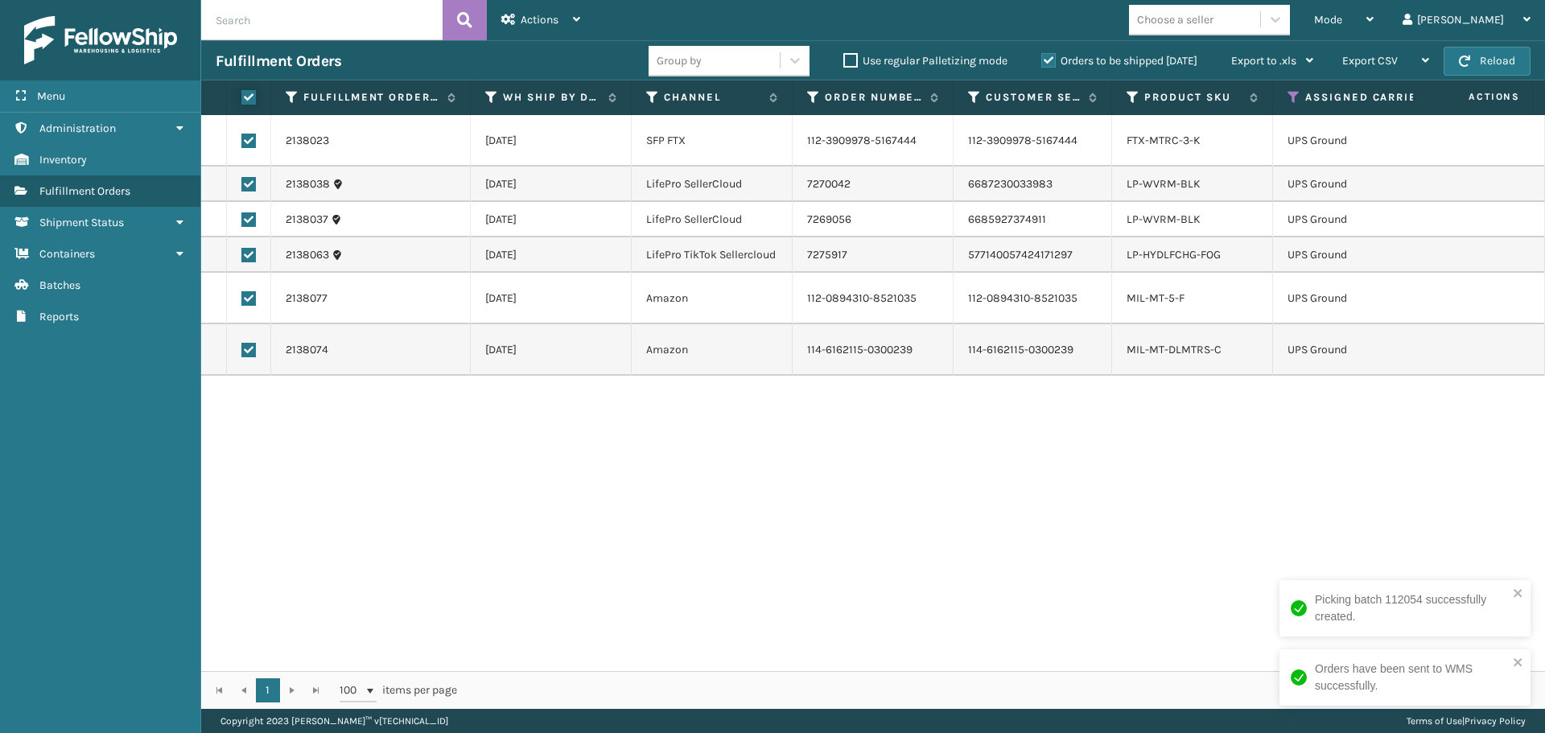
checkbox input "true"
click at [564, 20] on div "Actions" at bounding box center [540, 20] width 79 height 40
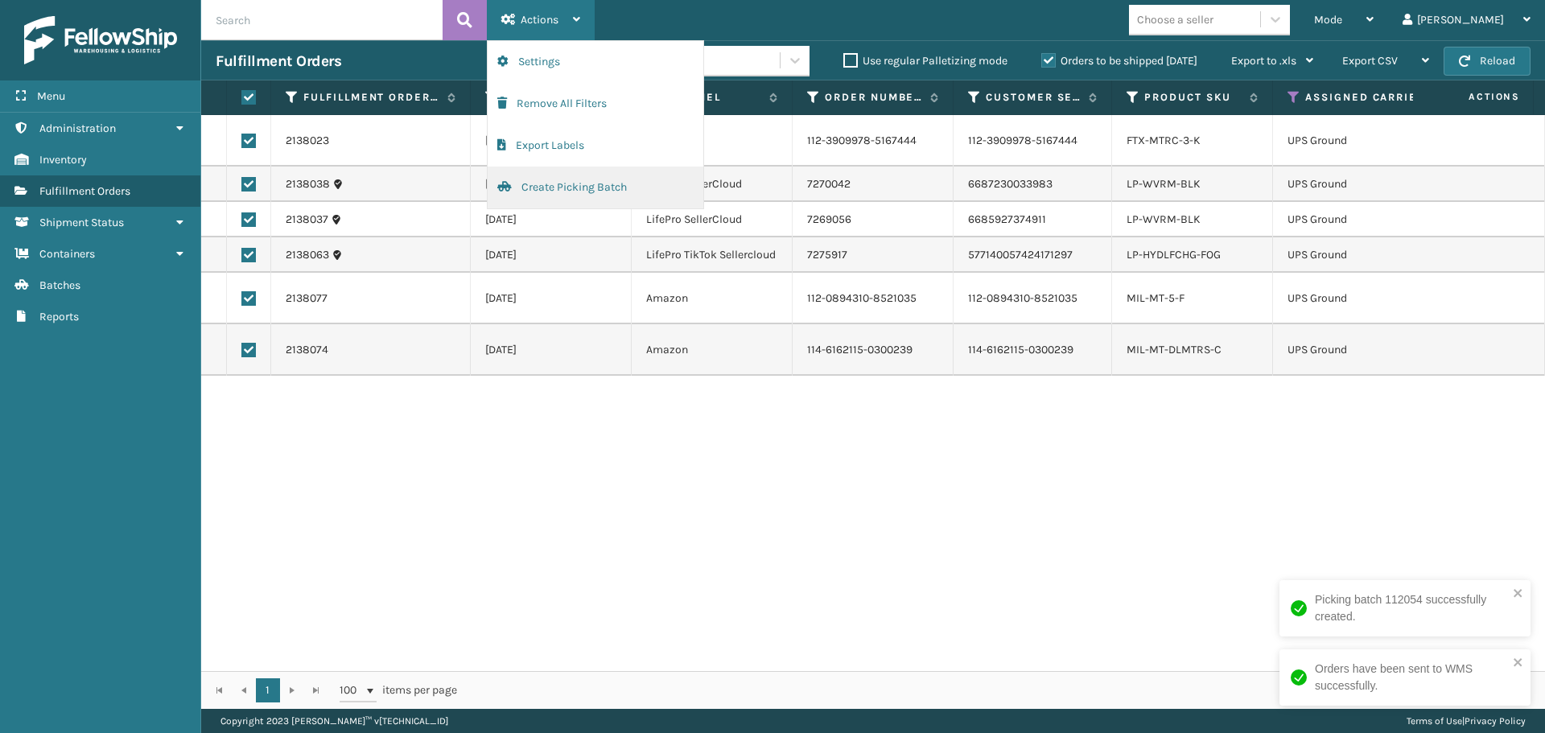
click at [596, 194] on button "Create Picking Batch" at bounding box center [596, 188] width 216 height 42
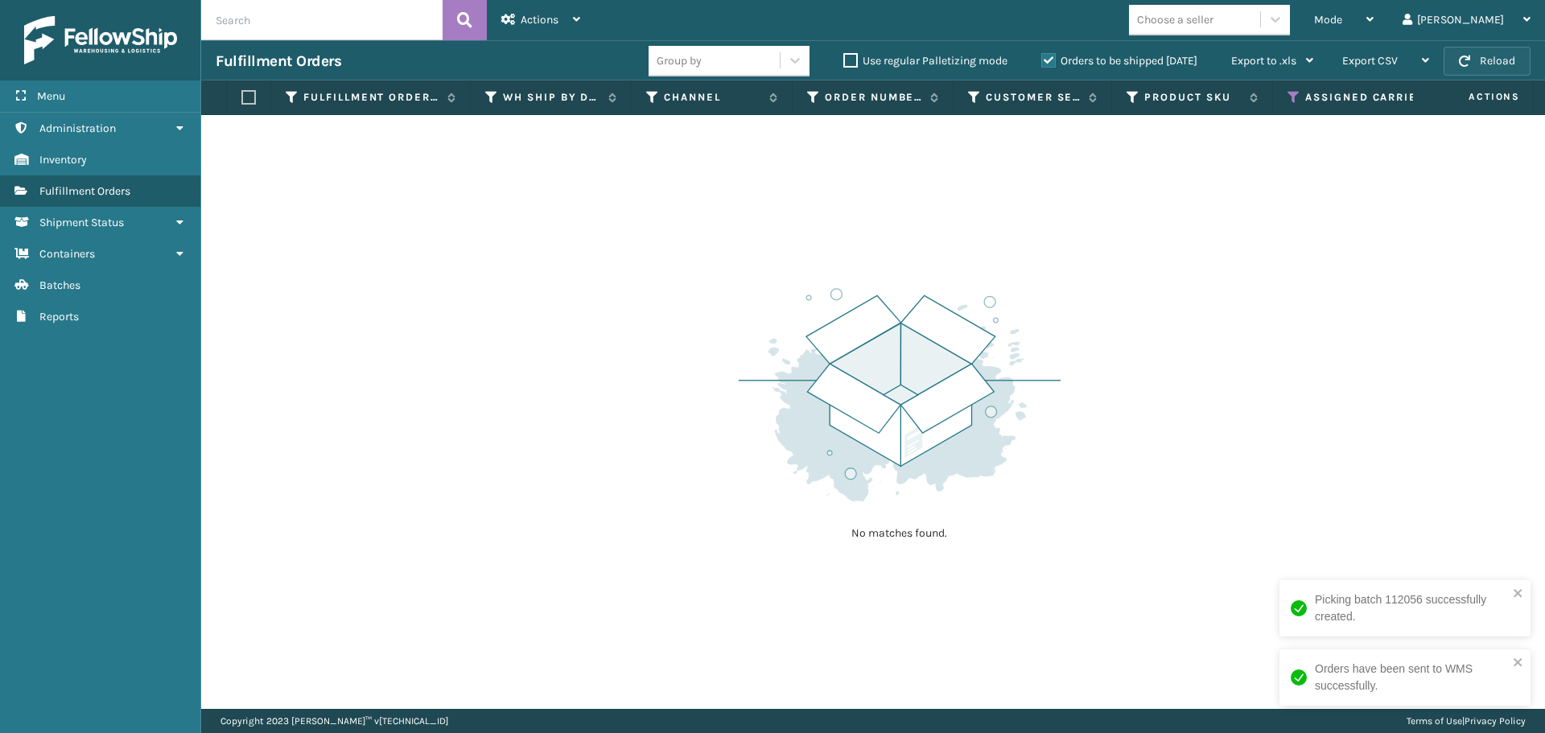
click at [1495, 51] on button "Reload" at bounding box center [1487, 61] width 87 height 29
click at [1495, 59] on button "Reload" at bounding box center [1487, 61] width 87 height 29
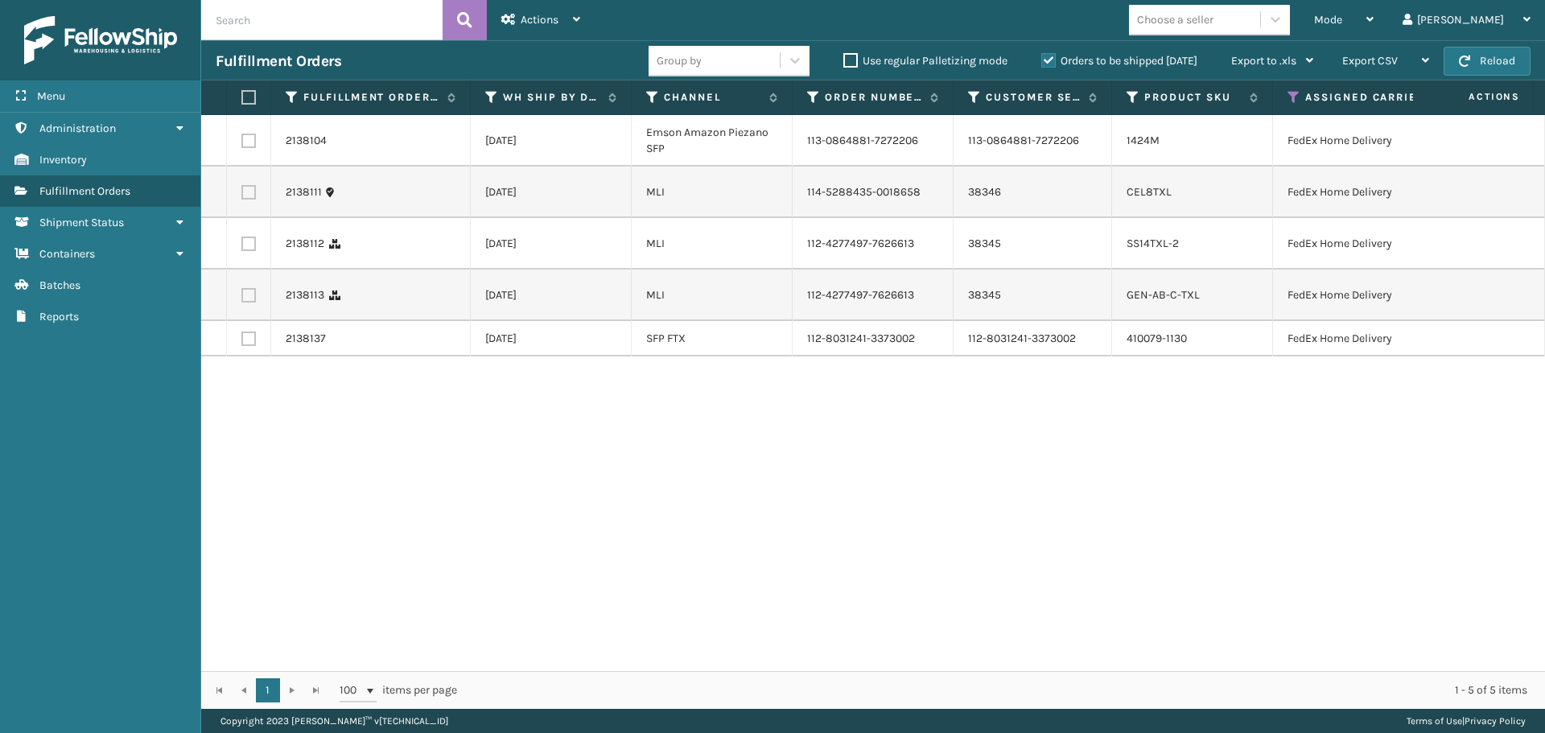
click at [245, 99] on label at bounding box center [246, 97] width 10 height 14
click at [242, 99] on input "checkbox" at bounding box center [241, 98] width 1 height 10
checkbox input "true"
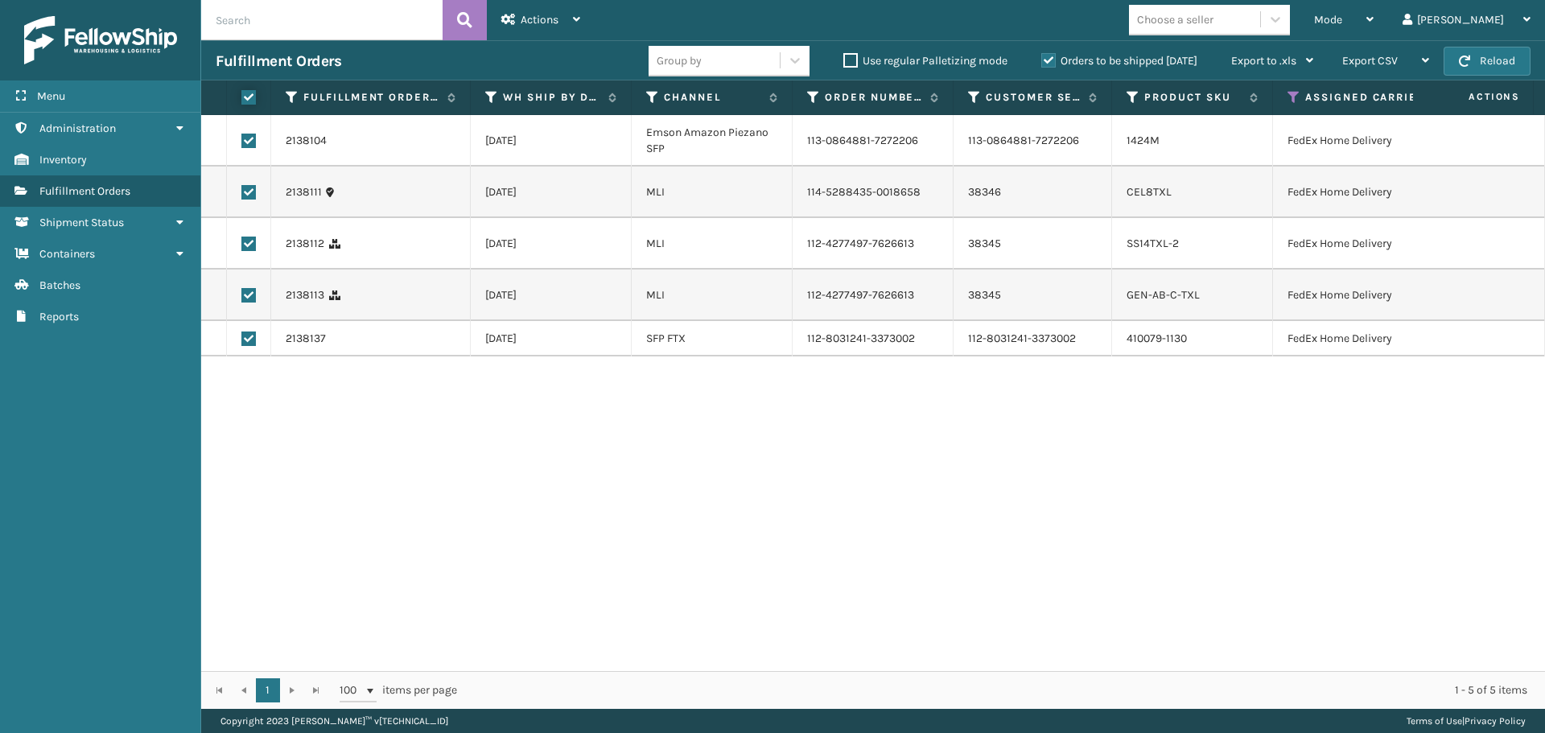
checkbox input "true"
click at [522, 29] on div "Actions" at bounding box center [540, 20] width 79 height 40
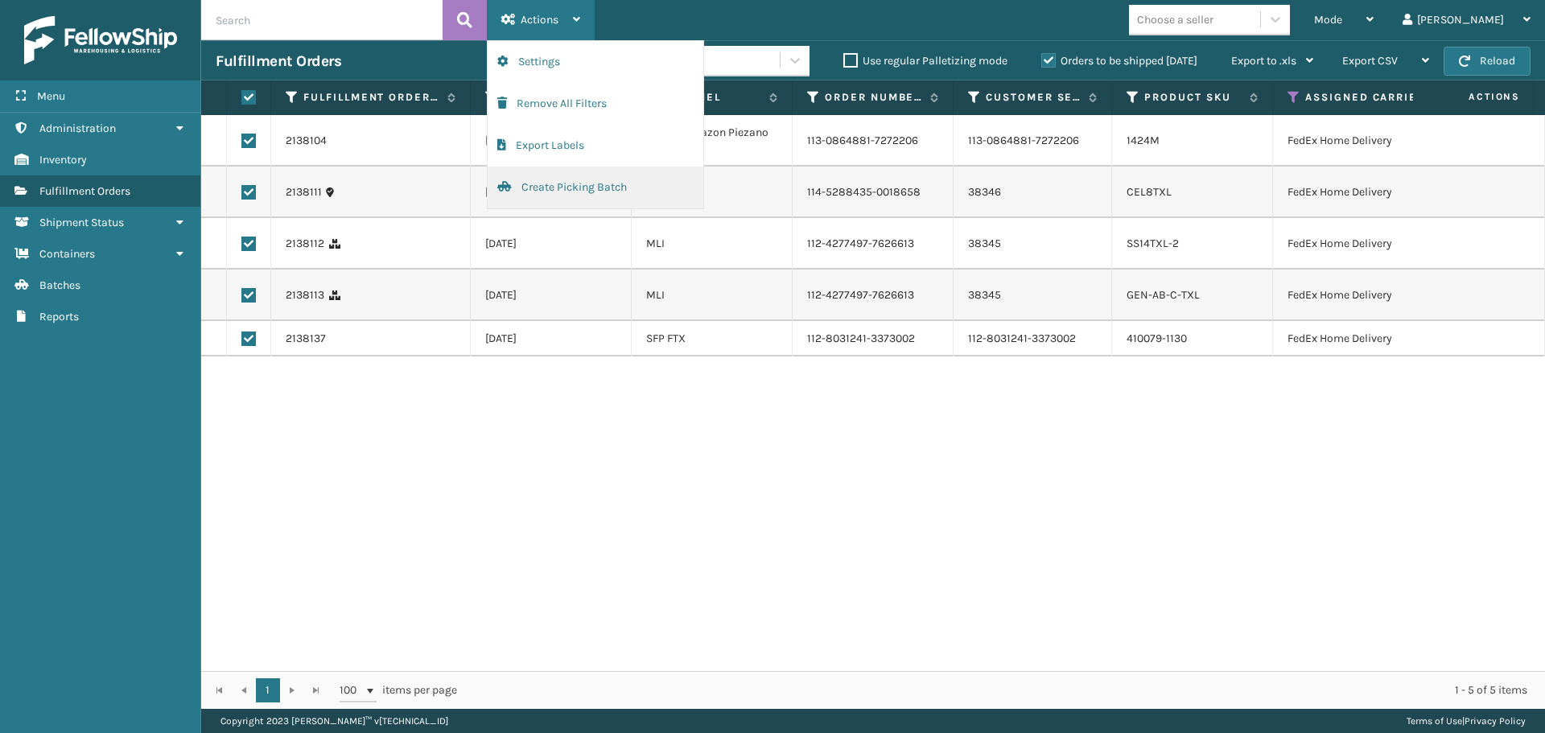
click at [555, 192] on button "Create Picking Batch" at bounding box center [596, 188] width 216 height 42
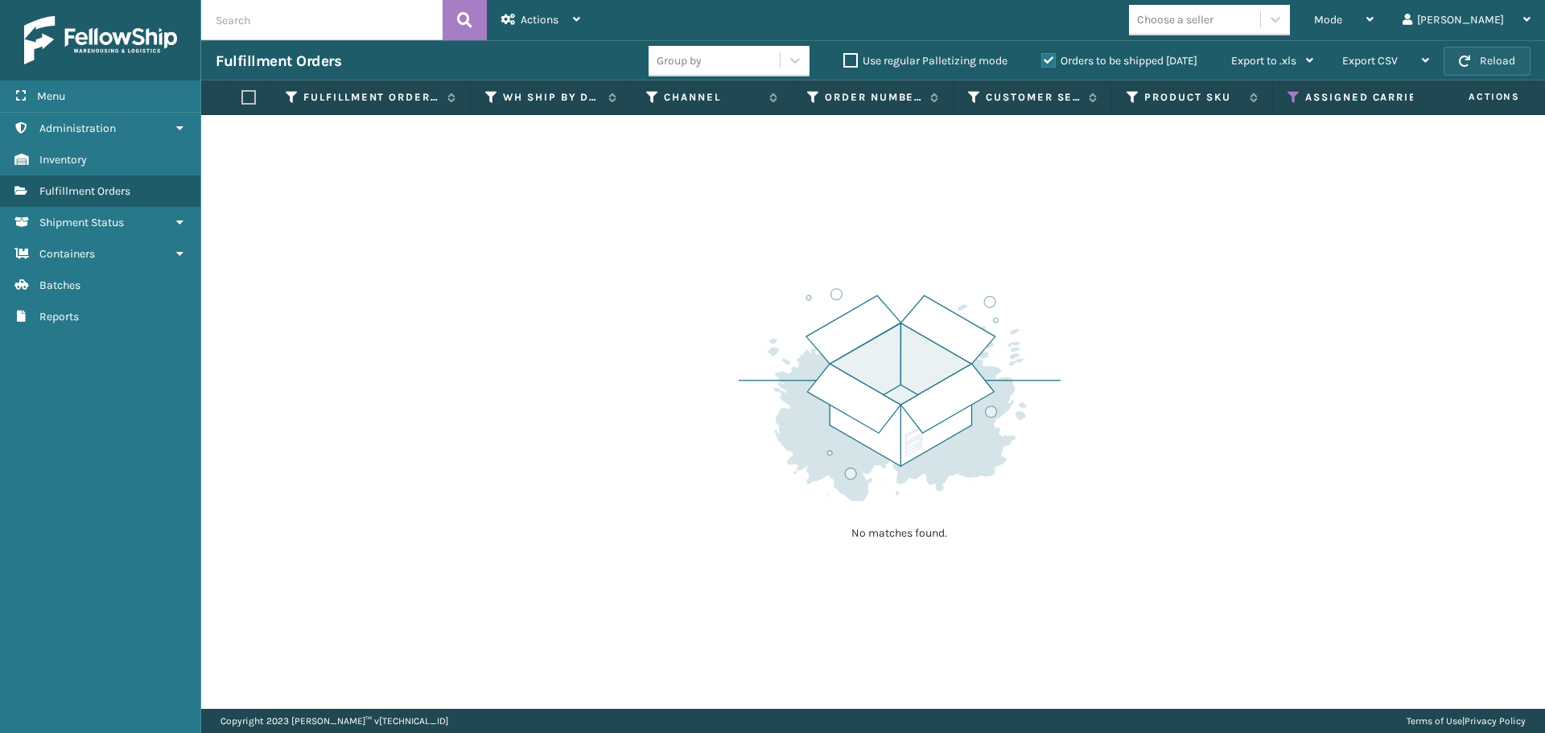
click at [1462, 60] on span "button" at bounding box center [1464, 61] width 11 height 11
click at [1497, 63] on button "Reload" at bounding box center [1487, 61] width 87 height 29
click at [1500, 54] on button "Reload" at bounding box center [1487, 61] width 87 height 29
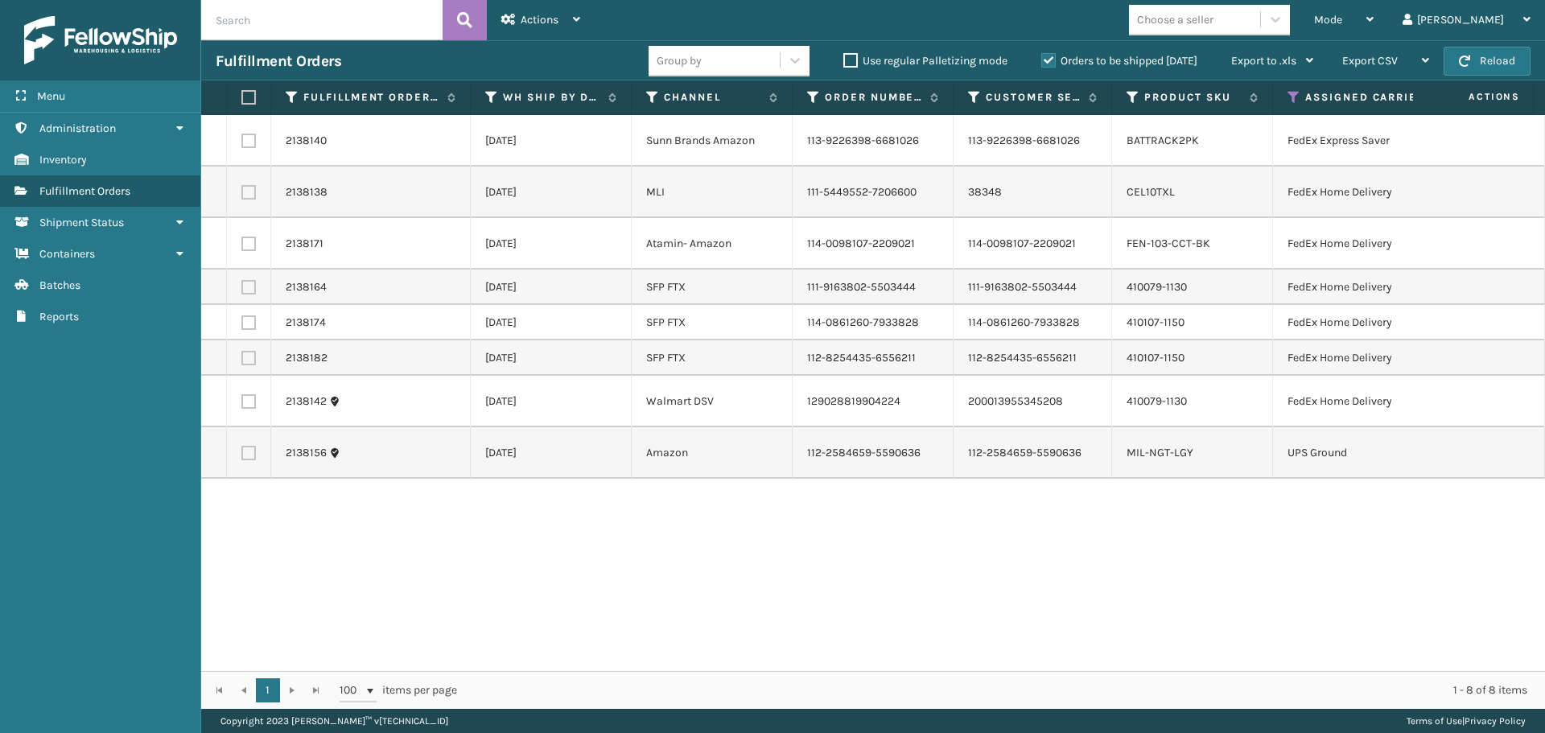
click at [1500, 54] on button "Reload" at bounding box center [1487, 61] width 87 height 29
click at [1511, 64] on button "Reload" at bounding box center [1487, 61] width 87 height 29
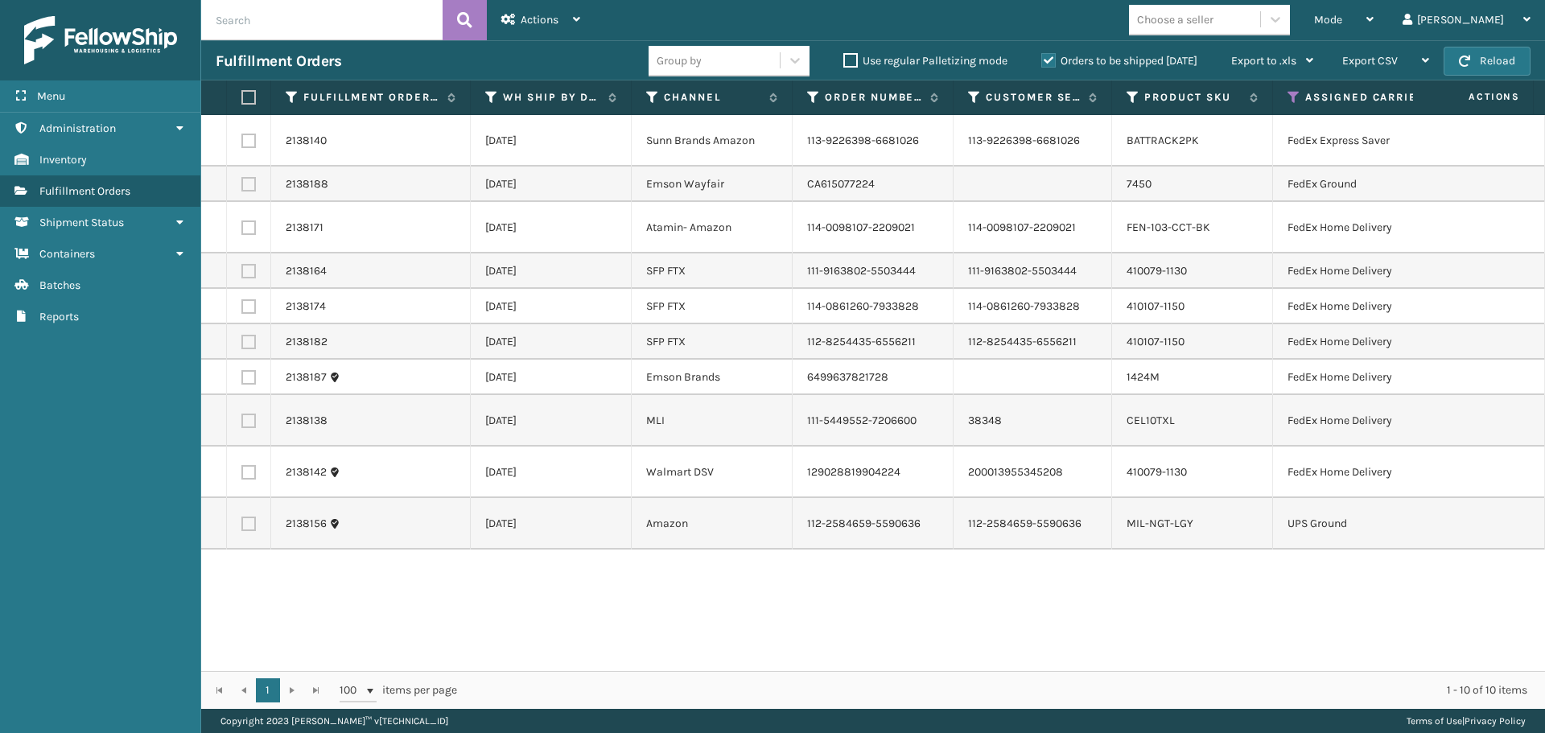
click at [1511, 64] on button "Reload" at bounding box center [1487, 61] width 87 height 29
click at [251, 92] on label at bounding box center [246, 97] width 10 height 14
click at [242, 93] on input "checkbox" at bounding box center [241, 98] width 1 height 10
checkbox input "true"
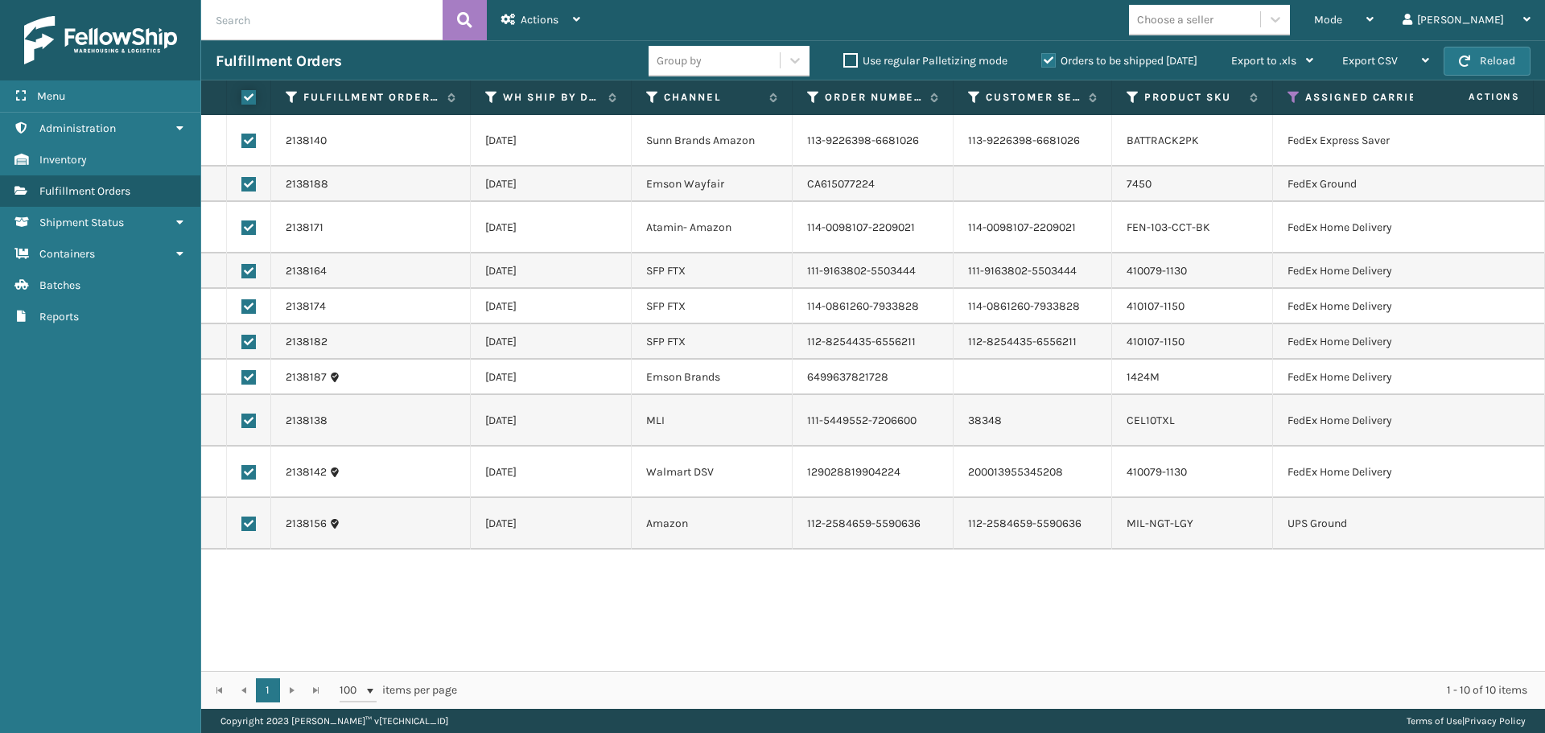
checkbox input "true"
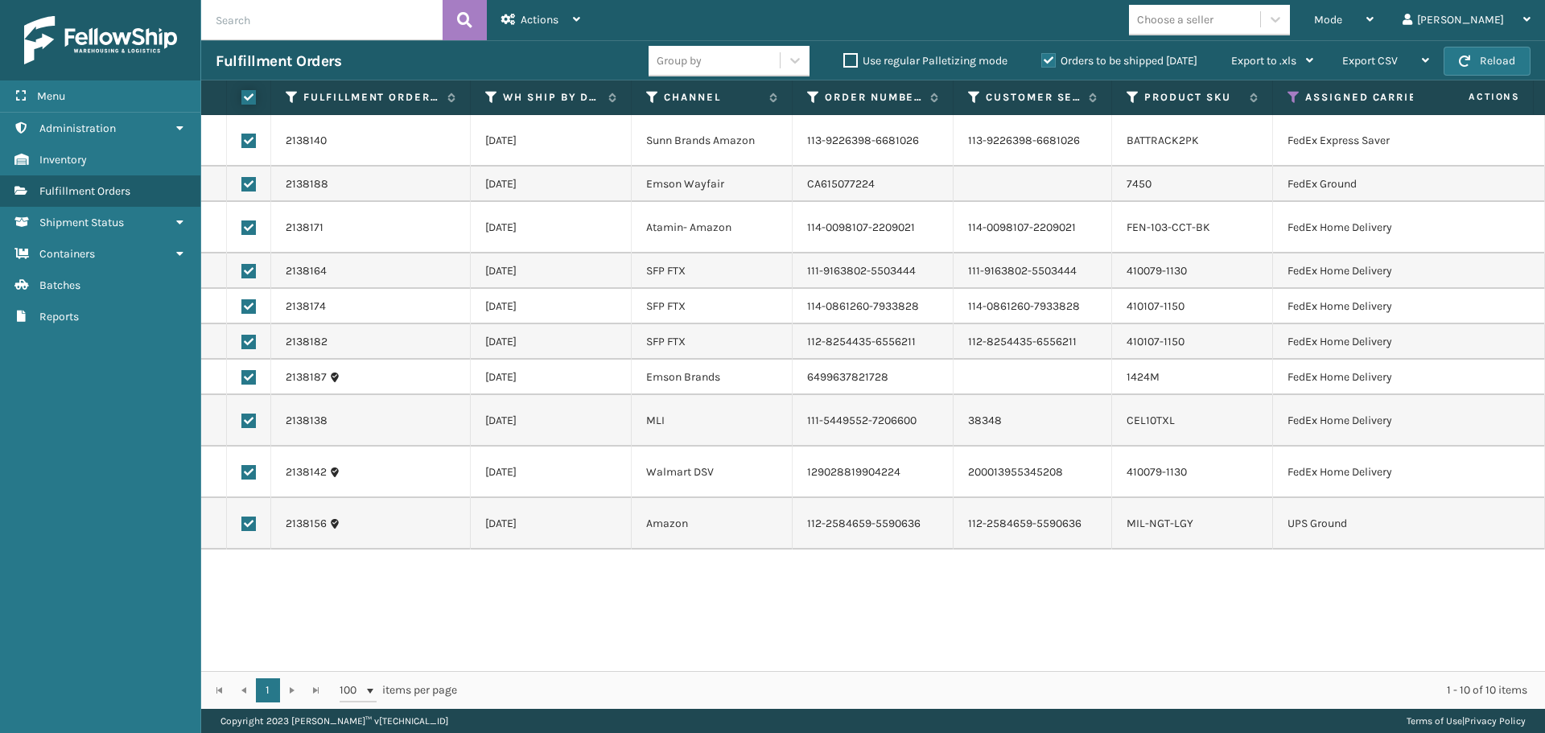
checkbox input "true"
click at [248, 531] on label at bounding box center [248, 524] width 14 height 14
click at [242, 527] on input "checkbox" at bounding box center [241, 522] width 1 height 10
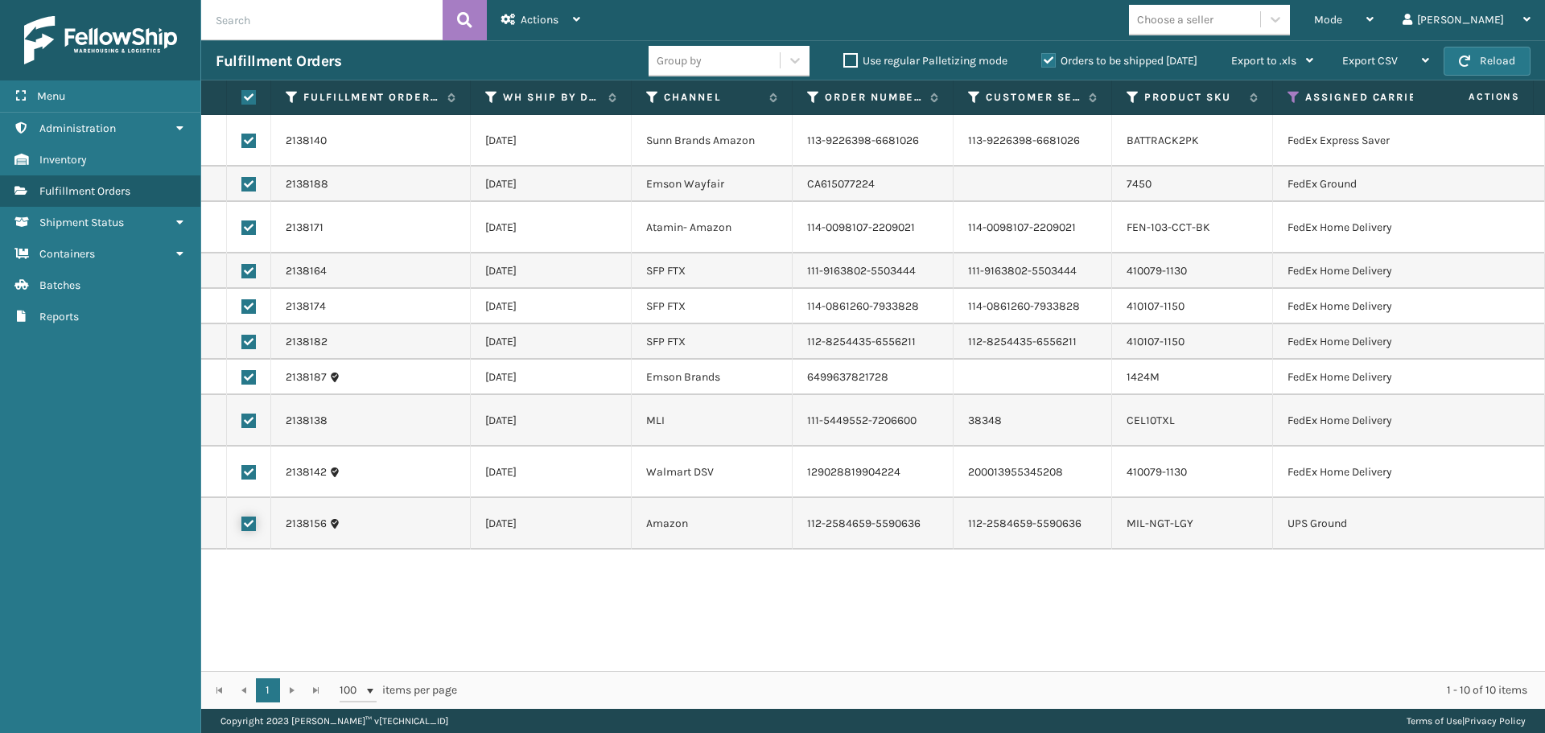
checkbox input "false"
click at [543, 23] on span "Actions" at bounding box center [540, 20] width 38 height 14
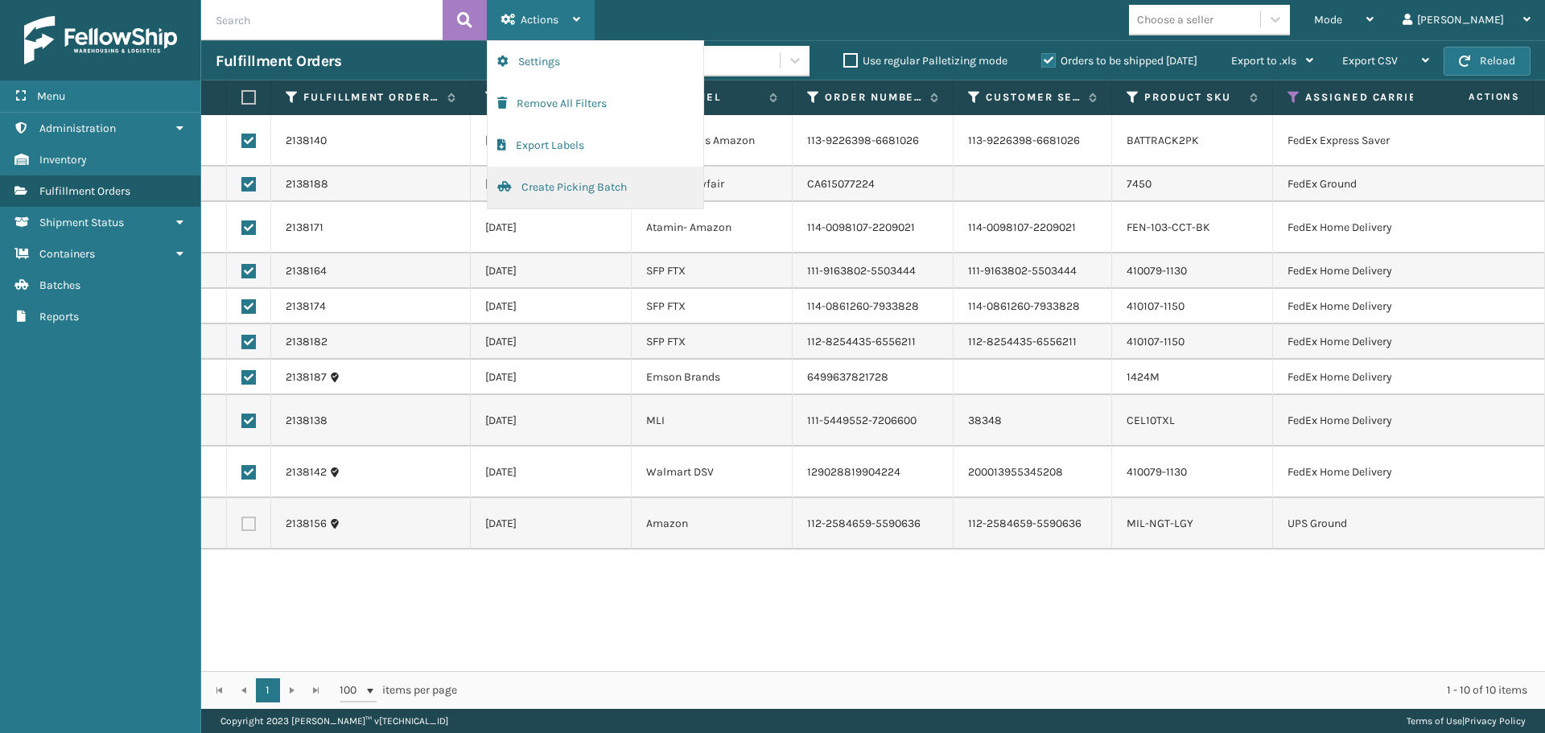
click at [556, 187] on button "Create Picking Batch" at bounding box center [596, 188] width 216 height 42
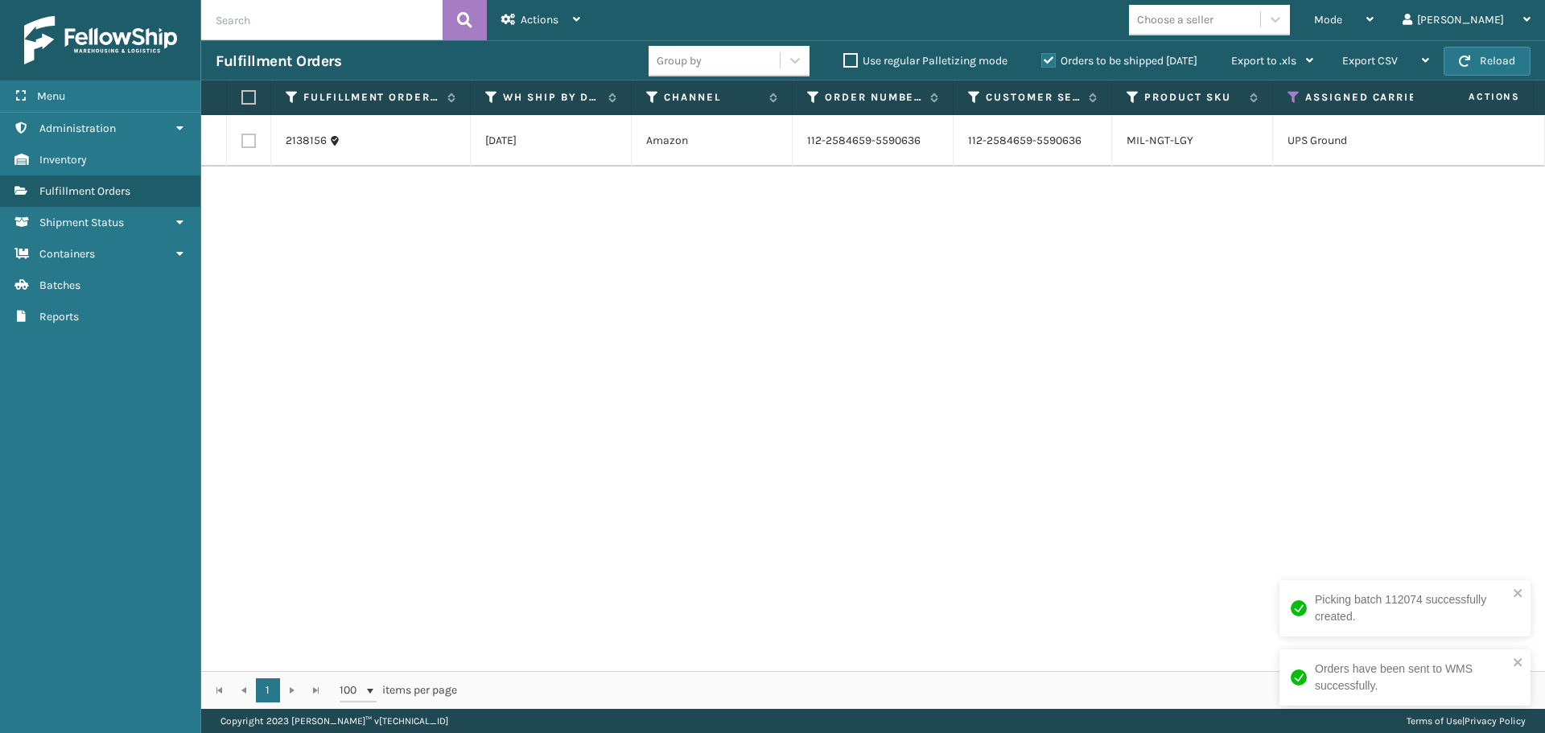
click at [249, 93] on label at bounding box center [246, 97] width 10 height 14
click at [242, 93] on input "checkbox" at bounding box center [241, 98] width 1 height 10
checkbox input "true"
click at [558, 20] on span "Actions" at bounding box center [540, 20] width 38 height 14
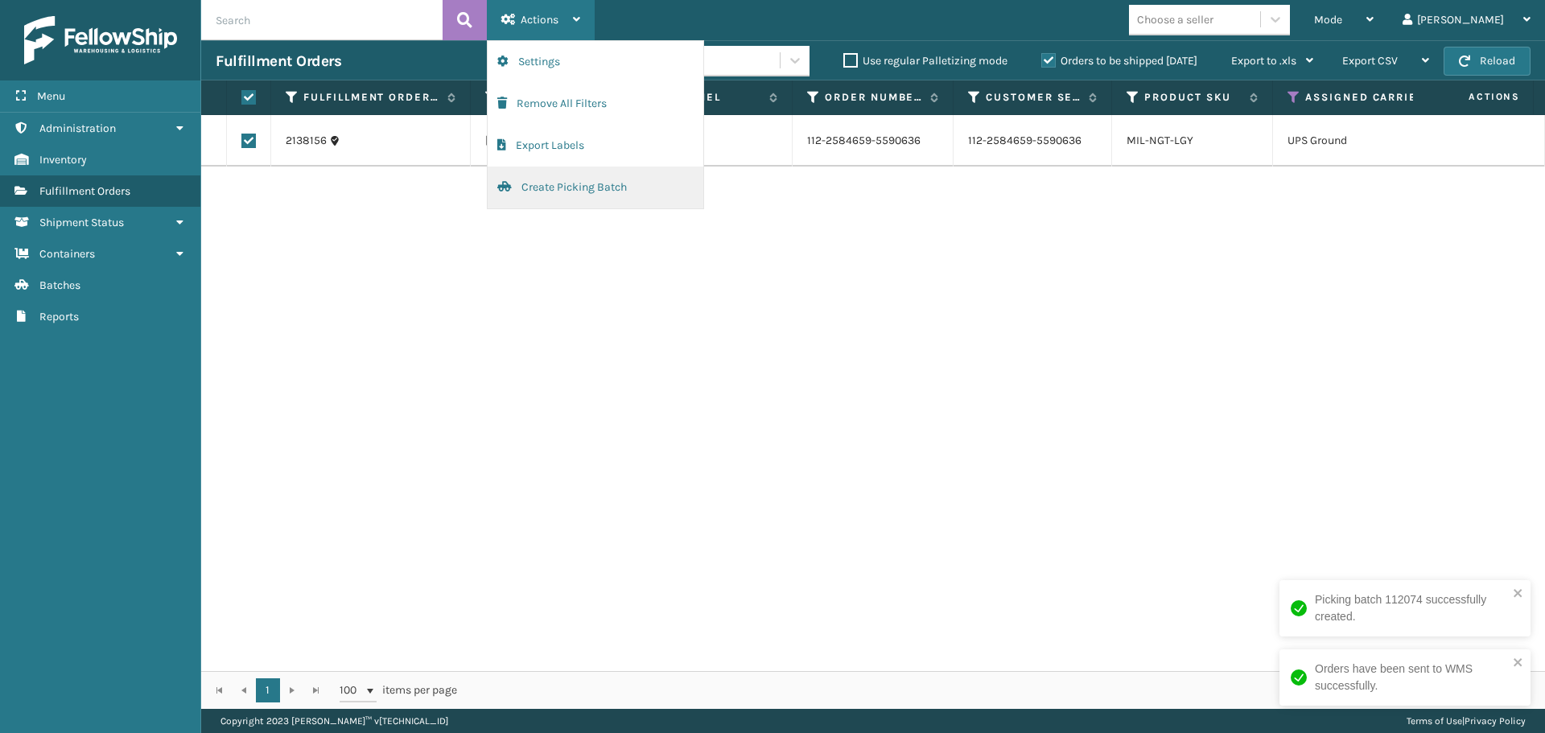
click at [570, 184] on button "Create Picking Batch" at bounding box center [596, 188] width 216 height 42
